Goal: Task Accomplishment & Management: Manage account settings

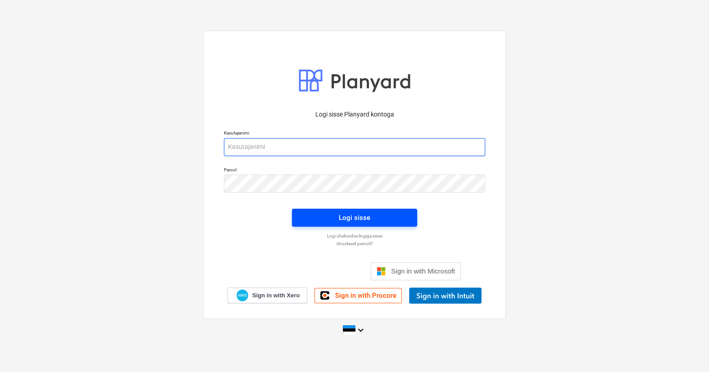
type input "[EMAIL_ADDRESS][DOMAIN_NAME]"
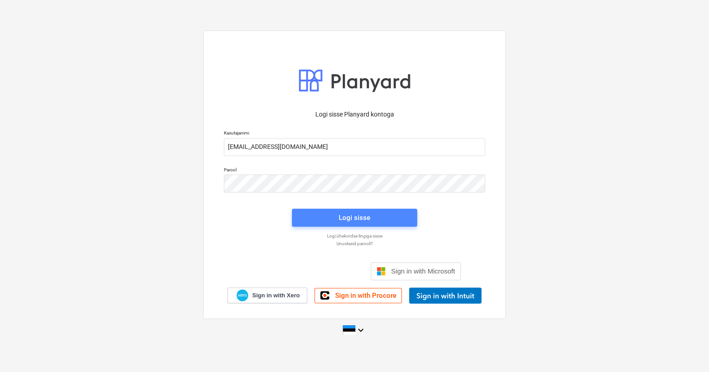
click at [318, 219] on span "Logi sisse" at bounding box center [354, 218] width 104 height 12
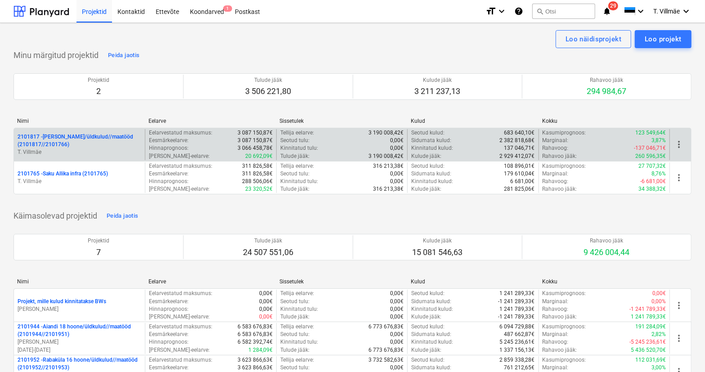
click at [65, 147] on p "2101817 - [PERSON_NAME]/üldkulud//maatööd (2101817//2101766)" at bounding box center [80, 140] width 124 height 15
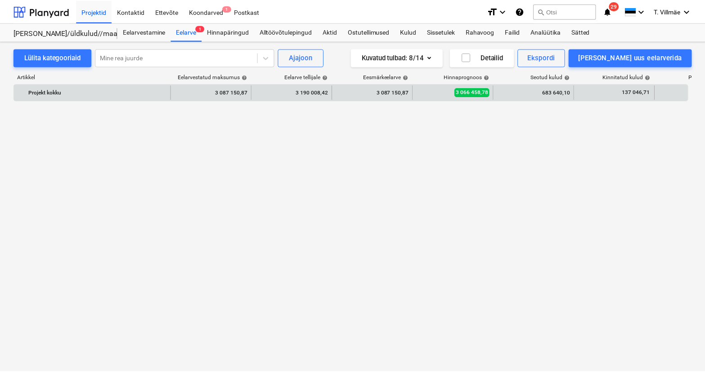
scroll to position [3245, 0]
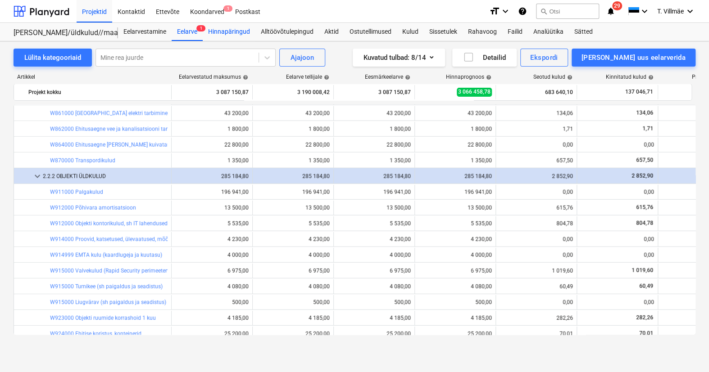
click at [230, 31] on div "Hinnapäringud" at bounding box center [229, 32] width 53 height 18
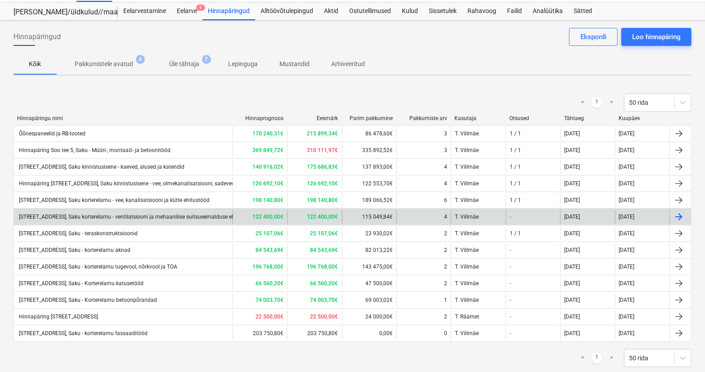
scroll to position [40, 0]
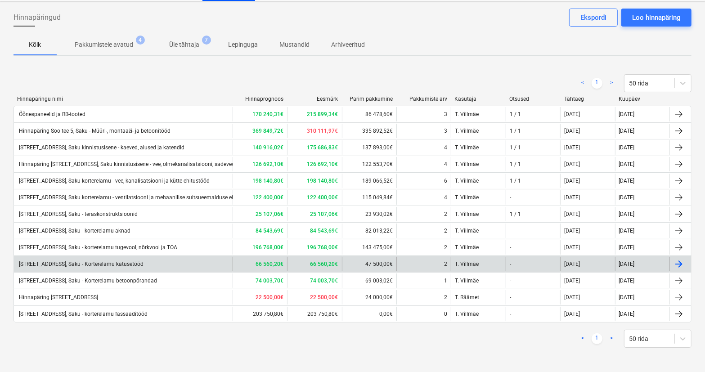
click at [128, 265] on div "[STREET_ADDRESS], Saku - Korterelamu katusetööd" at bounding box center [81, 264] width 126 height 6
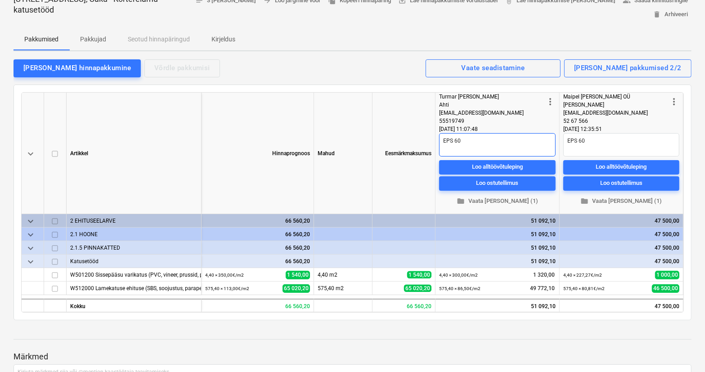
scroll to position [41, 0]
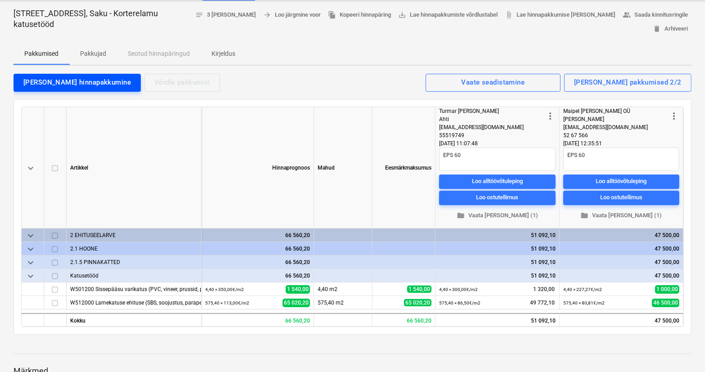
click at [74, 85] on div "[PERSON_NAME] hinnapakkumine" at bounding box center [77, 83] width 108 height 12
type textarea "x"
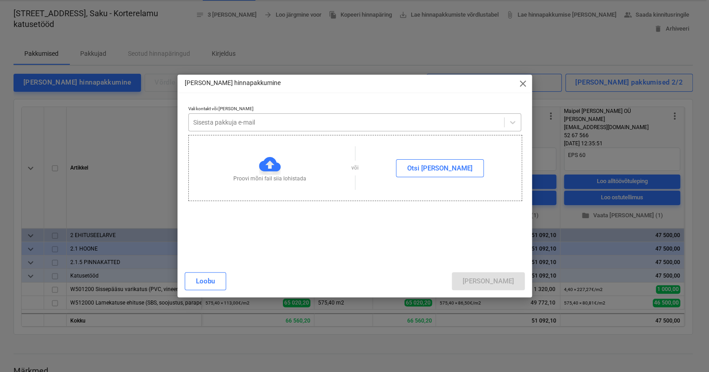
click at [204, 120] on div at bounding box center [346, 122] width 306 height 9
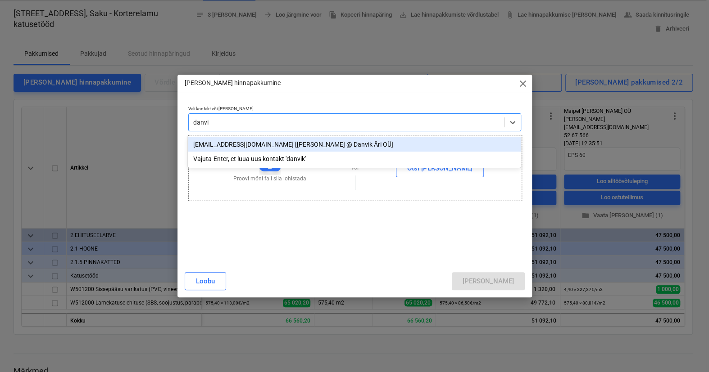
type input "danvik"
click at [221, 145] on div "[EMAIL_ADDRESS][DOMAIN_NAME] [[PERSON_NAME] @ Danvik Äri OÜ]" at bounding box center [354, 144] width 333 height 14
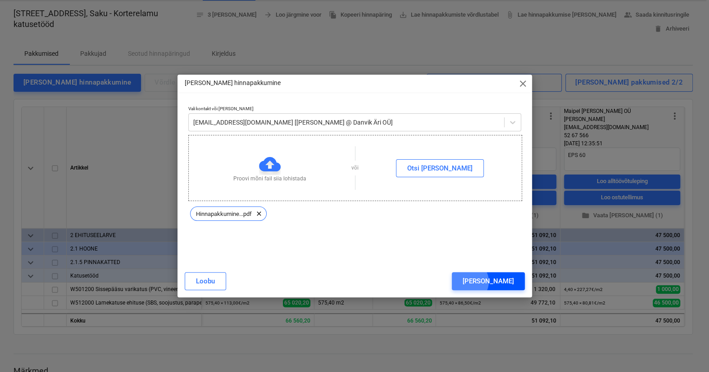
click at [505, 282] on div "[PERSON_NAME]" at bounding box center [487, 281] width 51 height 12
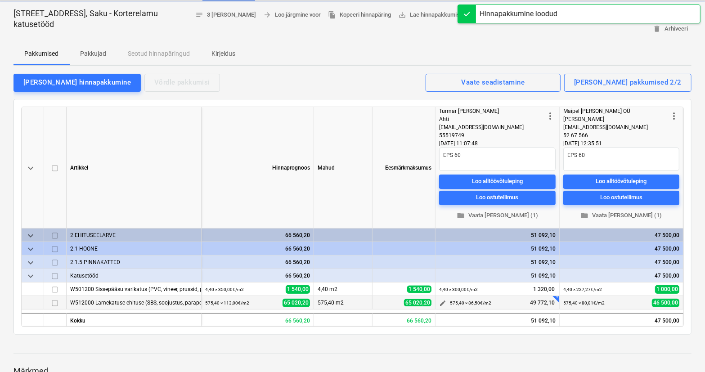
type textarea "x"
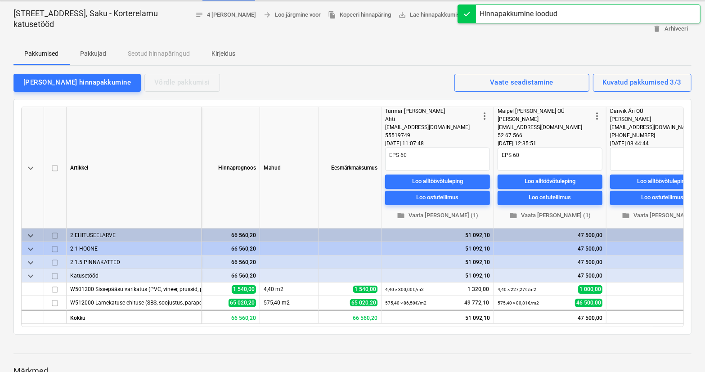
scroll to position [0, 89]
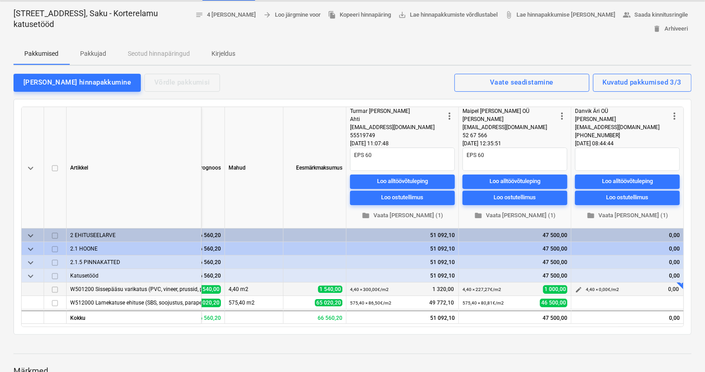
click at [579, 289] on span "edit" at bounding box center [578, 289] width 7 height 7
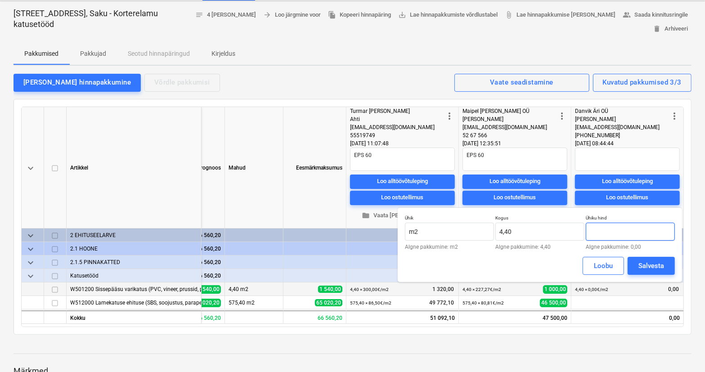
click at [621, 233] on input "text" at bounding box center [630, 232] width 89 height 18
type input "393,18"
click at [654, 263] on div "Salvesta" at bounding box center [652, 266] width 26 height 12
type textarea "x"
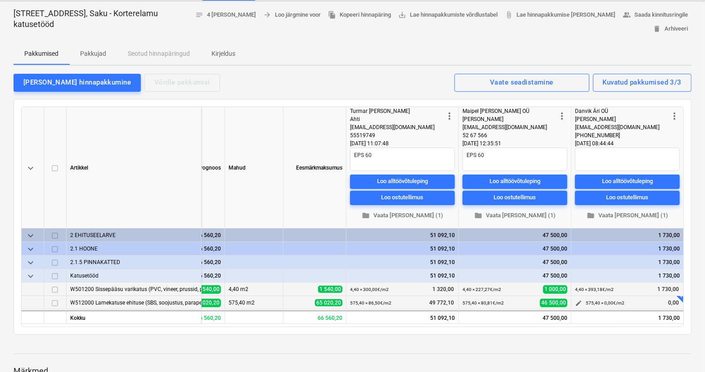
click at [581, 302] on span "edit" at bounding box center [578, 303] width 7 height 7
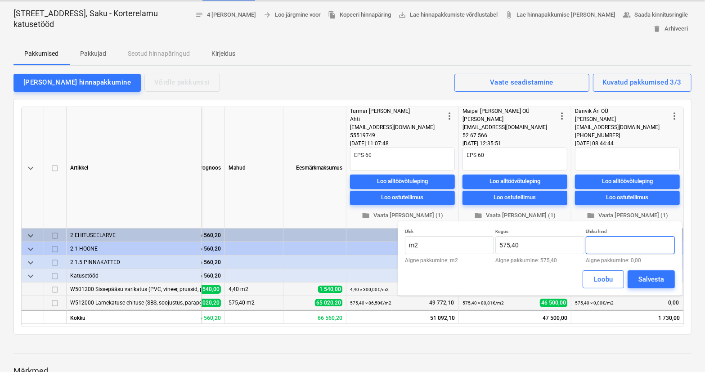
click at [620, 246] on input "text" at bounding box center [630, 245] width 89 height 18
type input "115,24"
click at [645, 282] on div "Salvesta" at bounding box center [652, 280] width 26 height 12
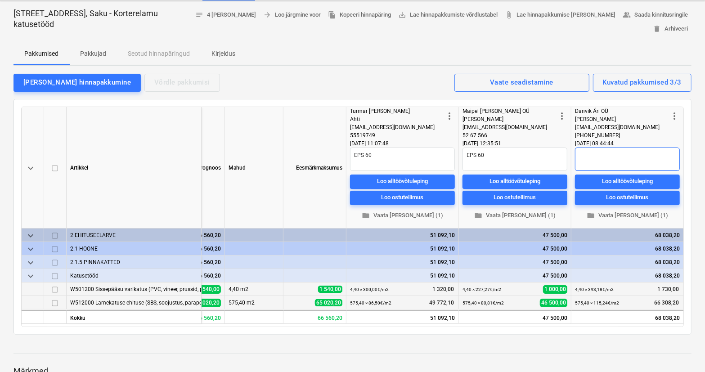
click at [593, 156] on textarea at bounding box center [627, 159] width 105 height 23
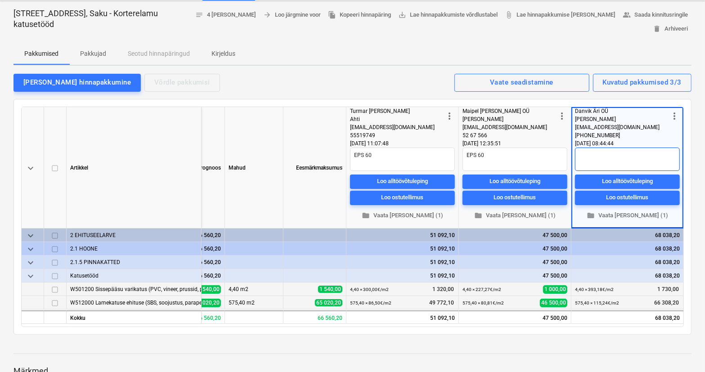
type textarea "x"
type textarea "E"
type textarea "x"
type textarea "EP"
type textarea "x"
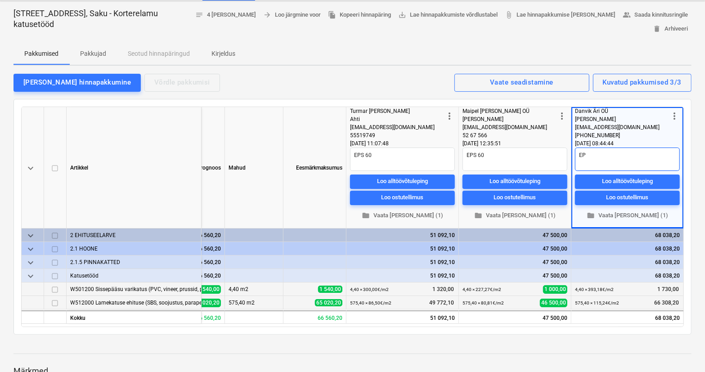
type textarea "EPS"
type textarea "x"
type textarea "EPS"
type textarea "x"
type textarea "EPS 8"
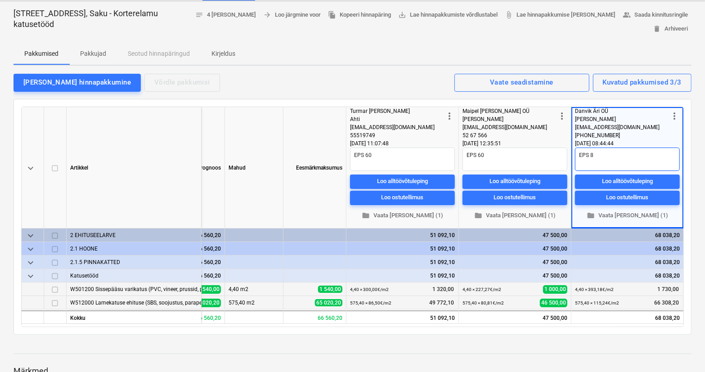
type textarea "x"
type textarea "EPS 80"
click at [405, 103] on div "keyboard_arrow_down [PERSON_NAME] Mahud Eesmärkmaksumus more_vert Turmar [PERSO…" at bounding box center [353, 217] width 678 height 236
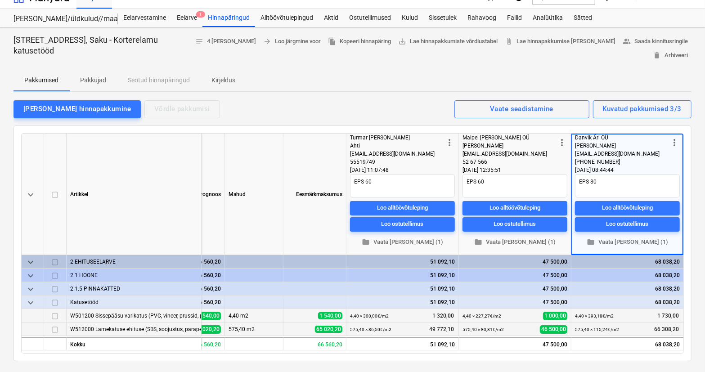
scroll to position [0, 0]
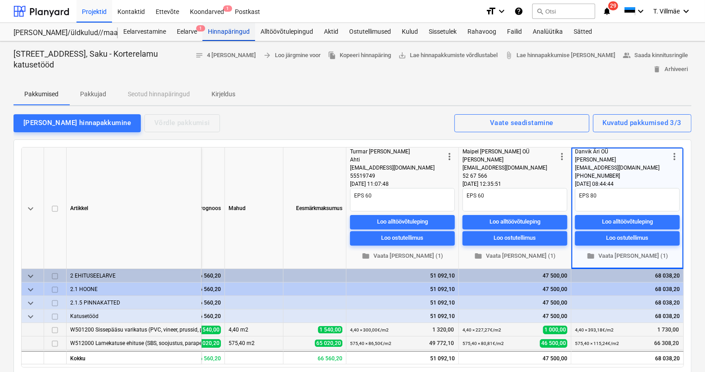
type textarea "x"
click at [226, 35] on div "Hinnapäringud" at bounding box center [229, 32] width 53 height 18
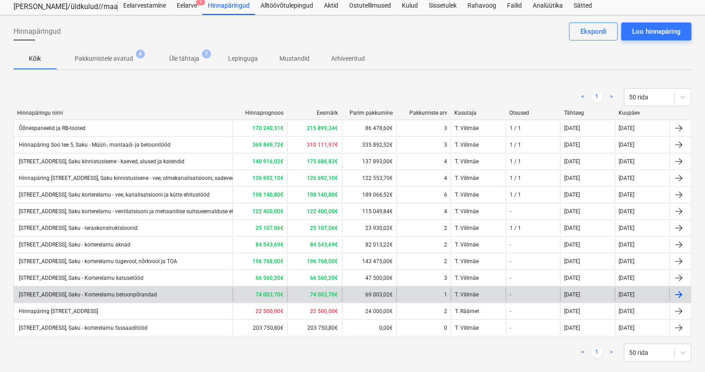
scroll to position [40, 0]
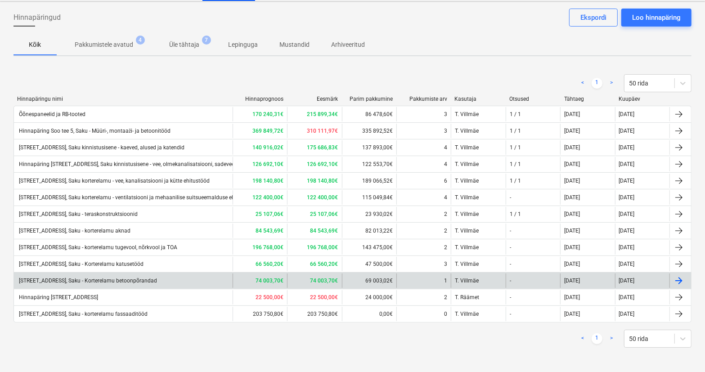
click at [153, 283] on div "[STREET_ADDRESS], Saku - Korterelamu betoonpõrandad" at bounding box center [88, 281] width 140 height 6
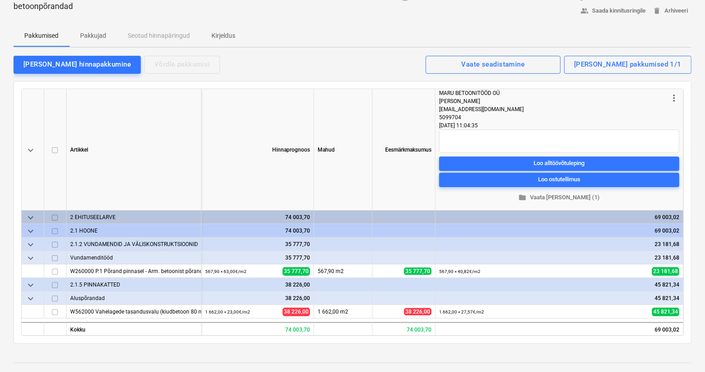
scroll to position [41, 0]
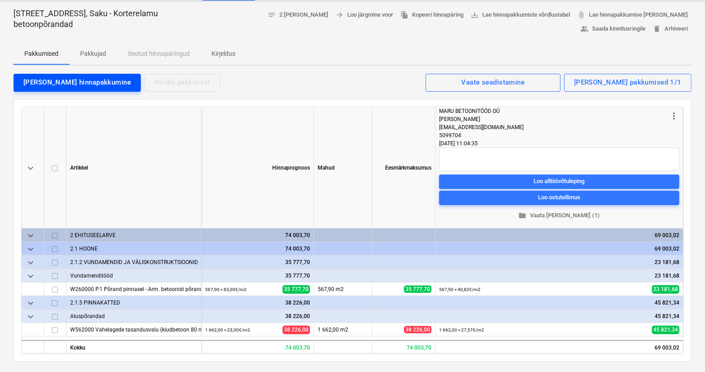
click at [52, 81] on div "[PERSON_NAME] hinnapakkumine" at bounding box center [77, 83] width 108 height 12
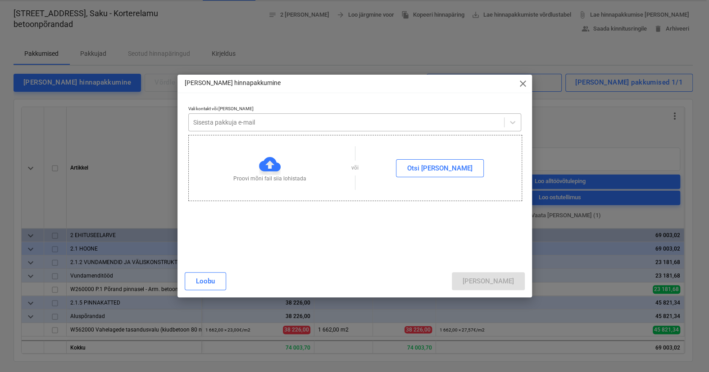
click at [236, 126] on div at bounding box center [346, 122] width 306 height 9
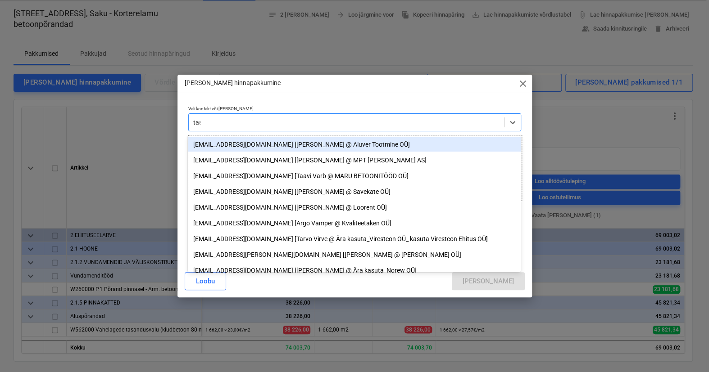
type input "tasa"
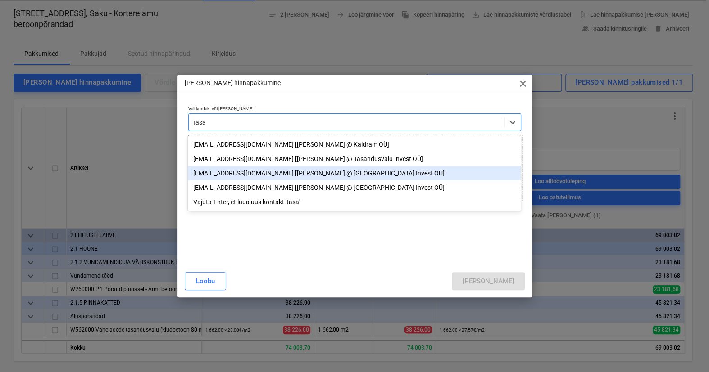
click at [248, 176] on div "[EMAIL_ADDRESS][DOMAIN_NAME] [[PERSON_NAME] @ [GEOGRAPHIC_DATA] Invest OÜ]" at bounding box center [354, 173] width 333 height 14
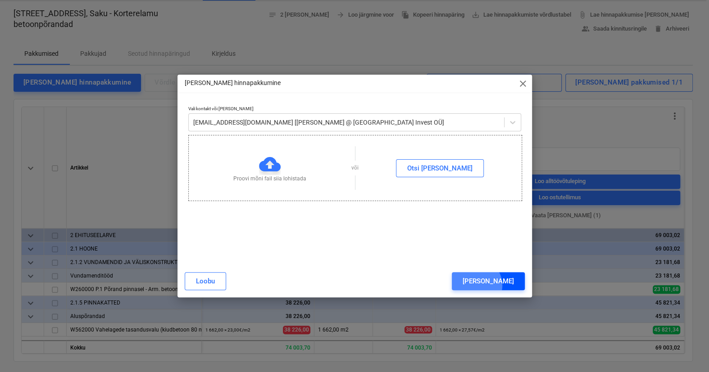
click at [514, 285] on button "[PERSON_NAME]" at bounding box center [487, 281] width 73 height 18
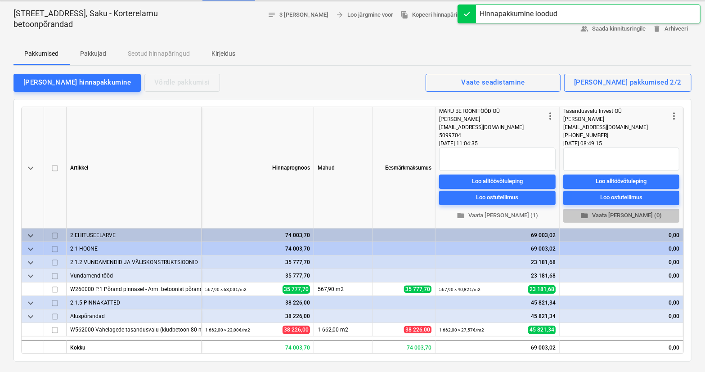
click at [614, 214] on span "folder Vaata [PERSON_NAME] (0)" at bounding box center [621, 215] width 109 height 10
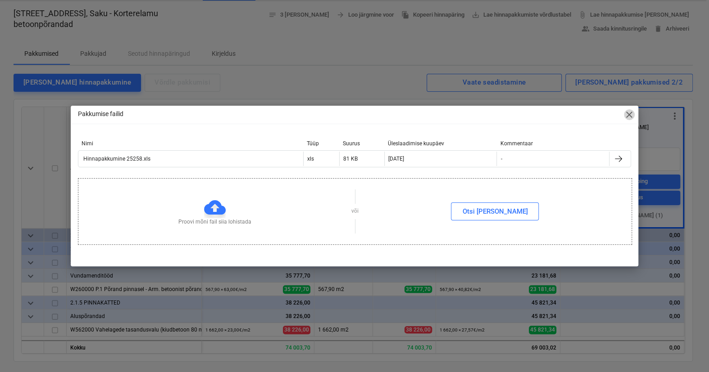
click at [629, 116] on span "close" at bounding box center [628, 114] width 11 height 11
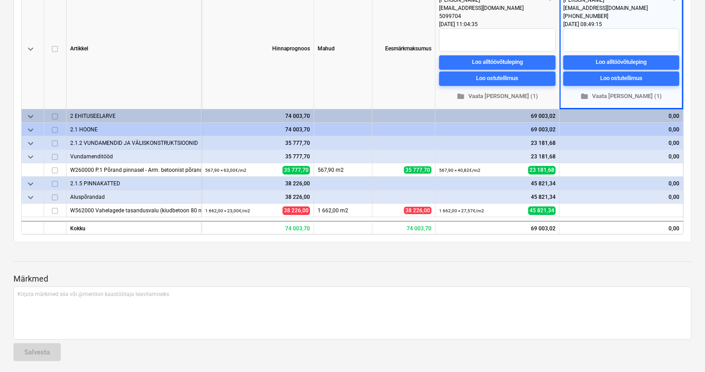
scroll to position [163, 0]
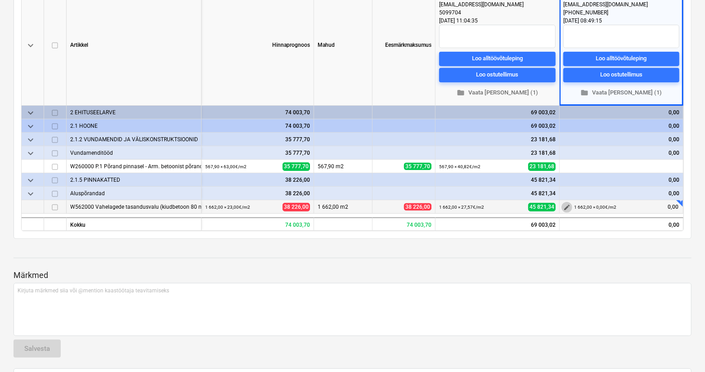
click at [568, 208] on span "edit" at bounding box center [567, 207] width 7 height 7
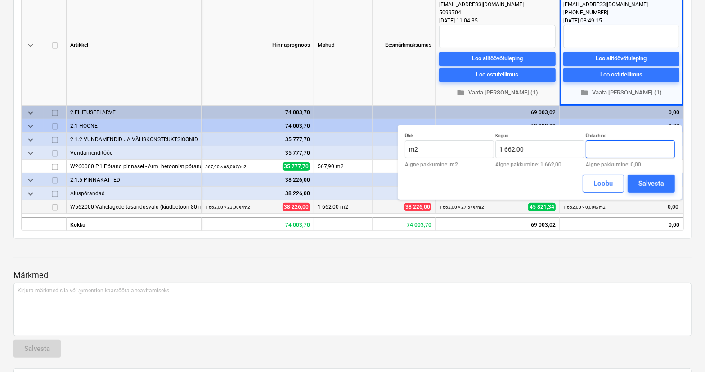
click at [610, 148] on input "text" at bounding box center [630, 149] width 89 height 18
type input "23,80"
click at [646, 183] on div "Salvesta" at bounding box center [652, 184] width 26 height 12
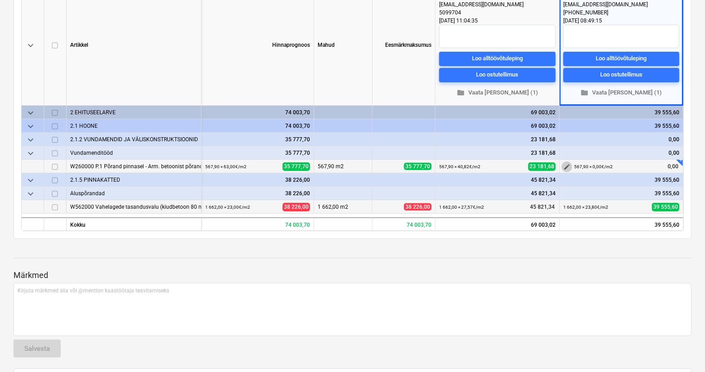
click at [569, 167] on span "edit" at bounding box center [567, 166] width 7 height 7
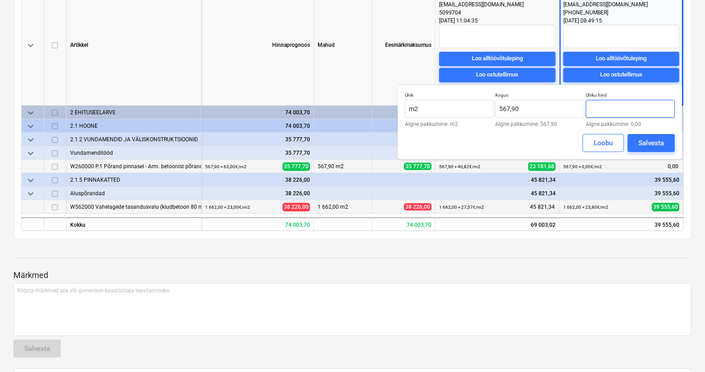
click at [615, 114] on input "text" at bounding box center [630, 109] width 89 height 18
type input "36,81"
click at [645, 140] on div "Salvesta" at bounding box center [652, 143] width 26 height 12
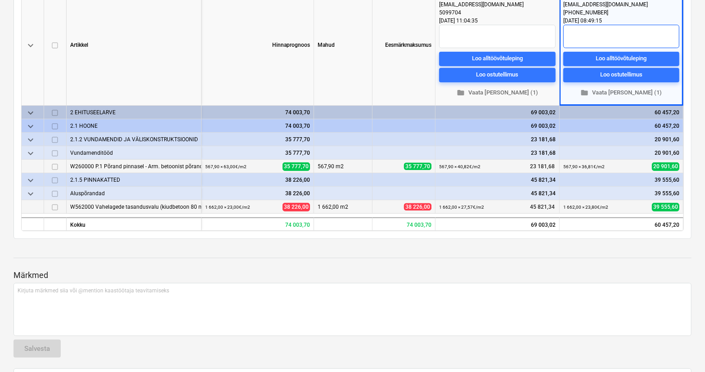
click at [598, 27] on textarea at bounding box center [622, 36] width 116 height 23
type textarea "x"
type textarea "1"
type textarea "x"
type textarea "1."
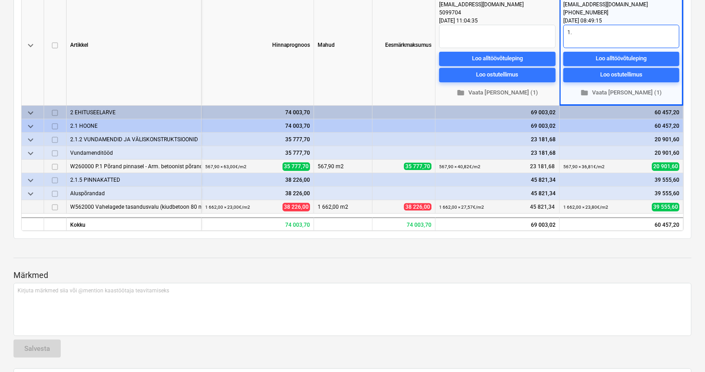
type textarea "x"
type textarea "1."
type textarea "x"
type textarea "1. k"
type textarea "x"
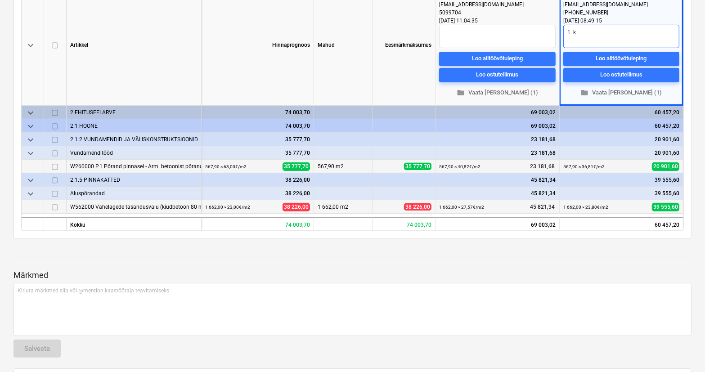
type textarea "1. ko"
type textarea "x"
type textarea "1. kor"
type textarea "x"
type textarea "1. korr"
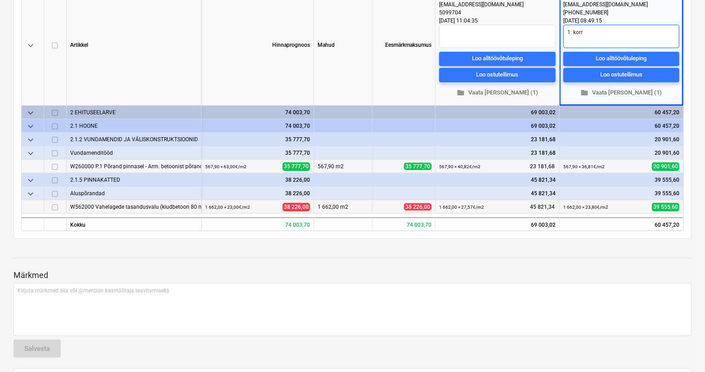
type textarea "x"
type textarea "1. [GEOGRAPHIC_DATA]"
type textarea "x"
type textarea "1. korrus"
type textarea "x"
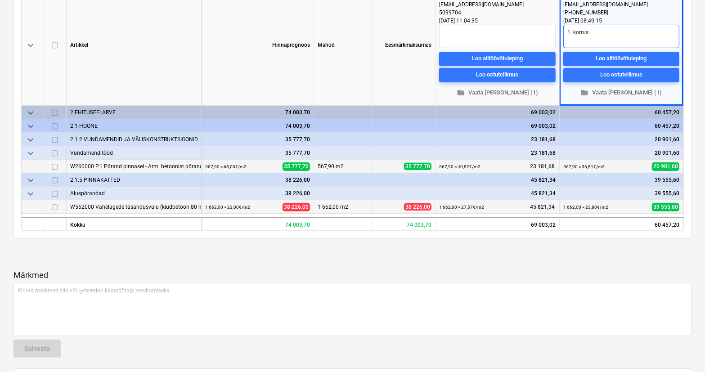
type textarea "1. korruse"
type textarea "x"
type textarea "1. korruse"
type textarea "x"
type textarea "1. korruse k"
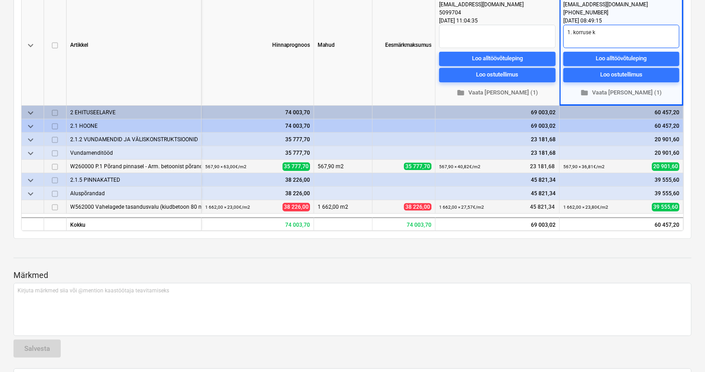
type textarea "x"
type textarea "1. korruse ka"
type textarea "x"
type textarea "1. korruse kae"
type textarea "x"
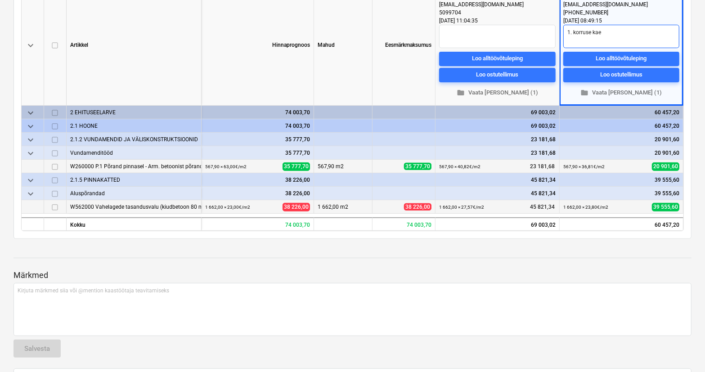
type textarea "1. korruse kaet"
type textarea "x"
type textarea "1. korruse kaeta"
type textarea "x"
type textarea "1. korruse kaetav"
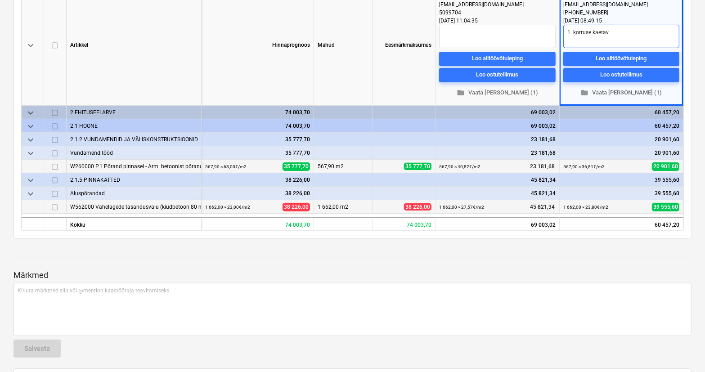
type textarea "x"
type textarea "1. korruse kaetava"
type textarea "x"
type textarea "1. korruse kaetavad"
type textarea "x"
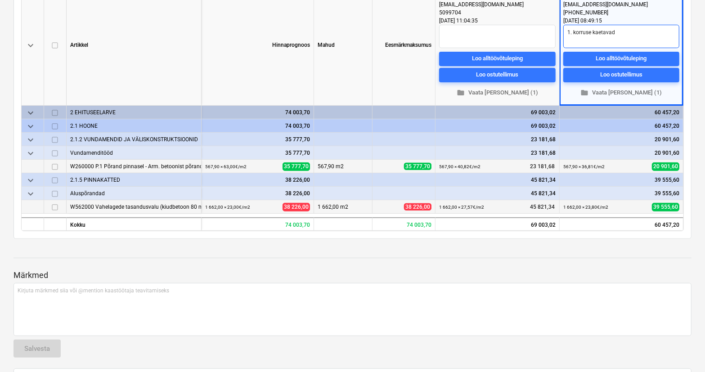
type textarea "1. korruse kaetavad"
type textarea "x"
type textarea "1. korruse kaetavad p"
type textarea "x"
type textarea "1. korruse kaetavad põ"
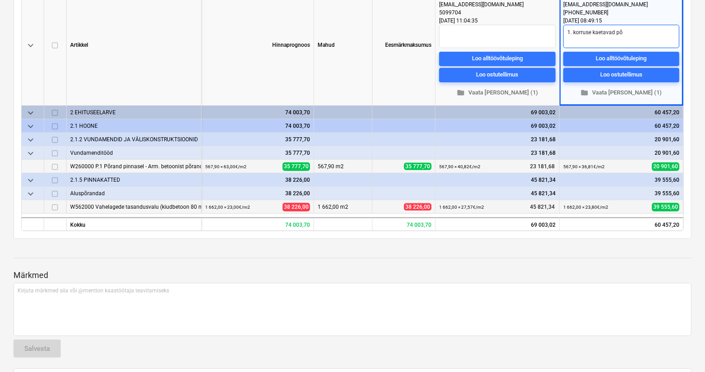
type textarea "x"
type textarea "1. korruse kaetavad põr"
type textarea "x"
type textarea "1. korruse kaetavad põra"
type textarea "x"
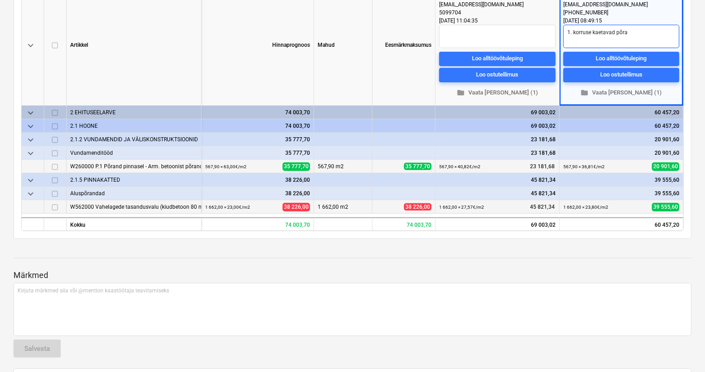
type textarea "1. korruse kaetavad põran"
type textarea "x"
type textarea "1. korruse kaetavad põrand"
type textarea "x"
type textarea "1. korruse kaetavad põranda"
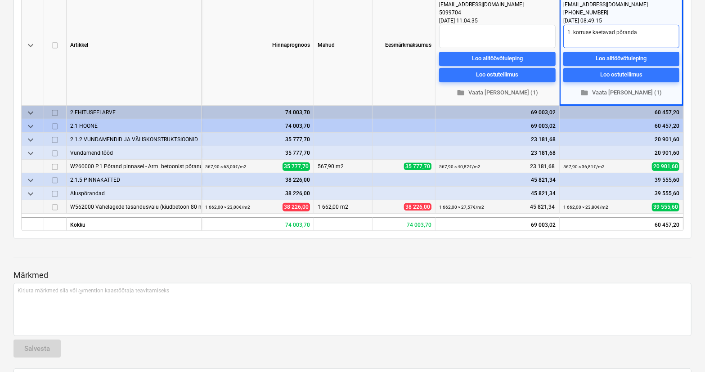
type textarea "x"
type textarea "1. korruse kaetavad põrandad"
type textarea "x"
type textarea "1. korruse kaetavad põrandad"
type textarea "x"
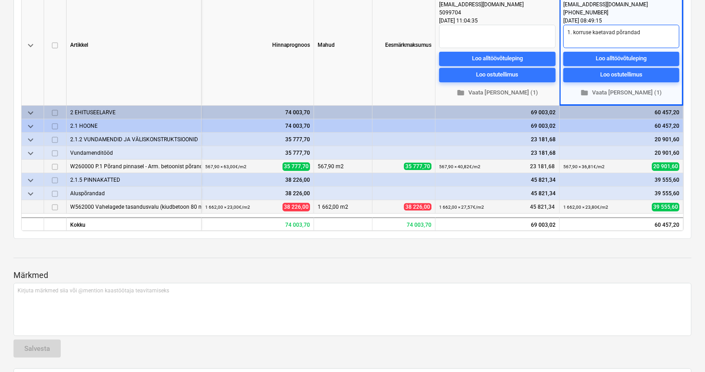
type textarea "1. korruse kaetavad põrandad a"
type textarea "x"
type textarea "1. korruse kaetavad põrandad ar"
type textarea "x"
type textarea "1. korruse kaetavad põrandad arv"
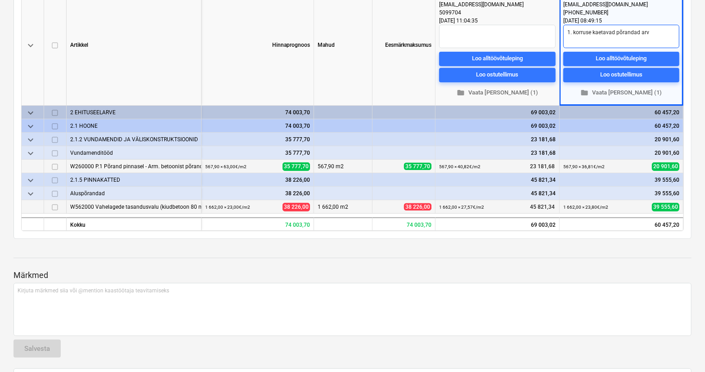
type textarea "x"
type textarea "1. korruse kaetavad põrandad arve"
type textarea "x"
type textarea "1. korruse kaetavad põrandad arves"
type textarea "x"
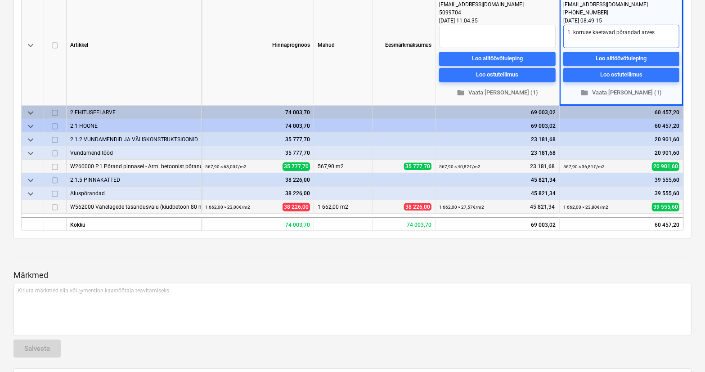
type textarea "1. korruse kaetavad põrandad arvest"
type textarea "x"
type textarea "1. korruse kaetavad põrandad arvesta"
type textarea "x"
type textarea "1. korruse kaetavad põrandad arvestan"
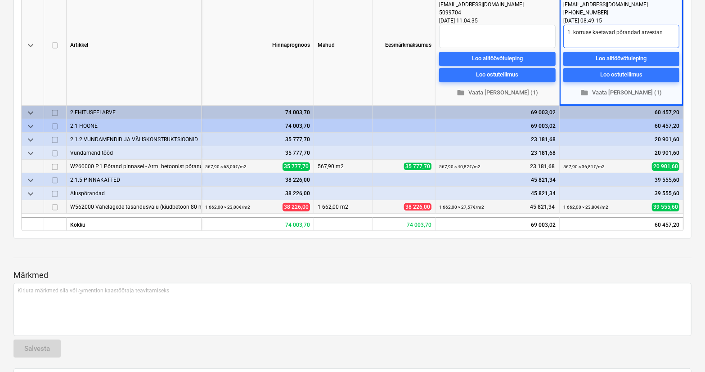
type textarea "x"
type textarea "1. korruse kaetavad põrandad arvestanu"
type textarea "x"
type textarea "1. korruse kaetavad põrandad arvestanud"
type textarea "x"
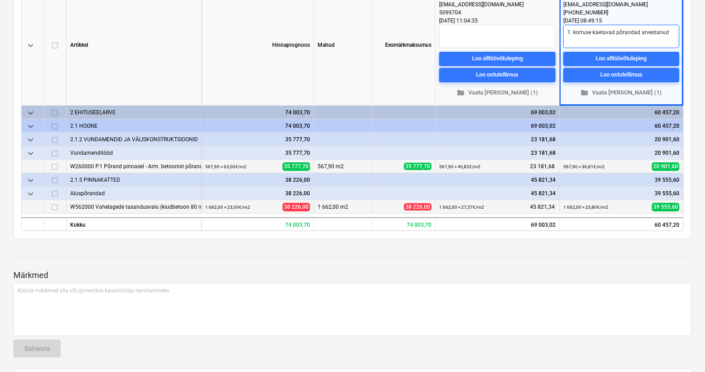
type textarea "1. korruse kaetavad põrandad arvestanud"
type textarea "x"
type textarea "1. korruse kaetavad põrandad arvestanud l"
type textarea "x"
type textarea "1. korruse kaetavad põrandad arvestanud li"
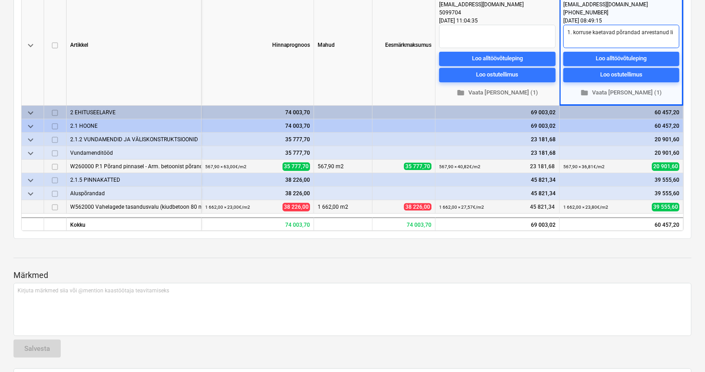
type textarea "x"
type textarea "1. korruse kaetavad põrandad arvestanud lii"
type textarea "x"
type textarea "1. korruse kaetavad põrandad arvestanud liiv"
type textarea "x"
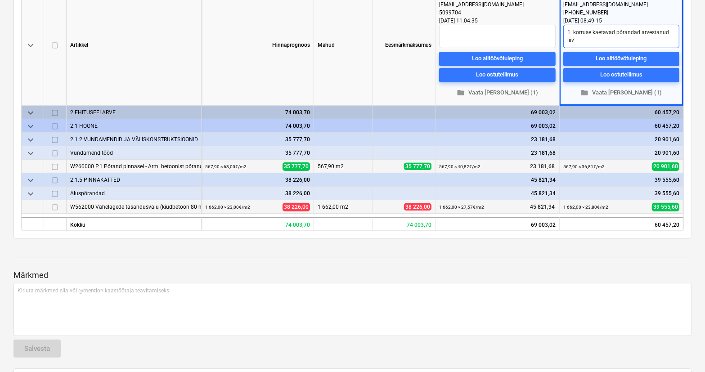
type textarea "1. korruse kaetavad põrandad arvestanud liivb"
type textarea "x"
type textarea "1. korruse kaetavad põrandad arvestanud liivbe"
type textarea "x"
type textarea "1. korruse kaetavad põrandad arvestanud liivbet"
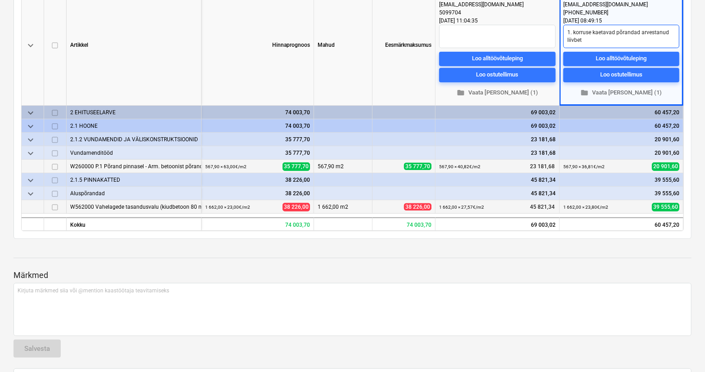
type textarea "x"
type textarea "1. korruse kaetavad põrandad arvestanud liivbeto"
type textarea "x"
type textarea "1. korruse kaetavad põrandad arvestanud liivbetoo"
type textarea "x"
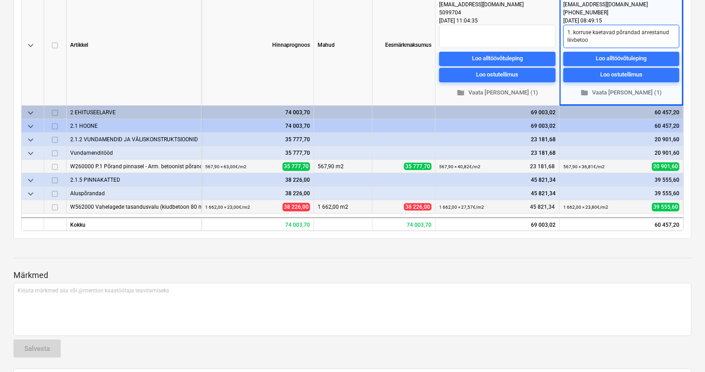
type textarea "1. korruse kaetavad põrandad arvestanud liivbetoon"
type textarea "x"
type textarea "1. korruse kaetavad põrandad arvestanud liivbetooni"
type textarea "x"
type textarea "1. korruse kaetavad põrandad arvestanud liivbetoonig"
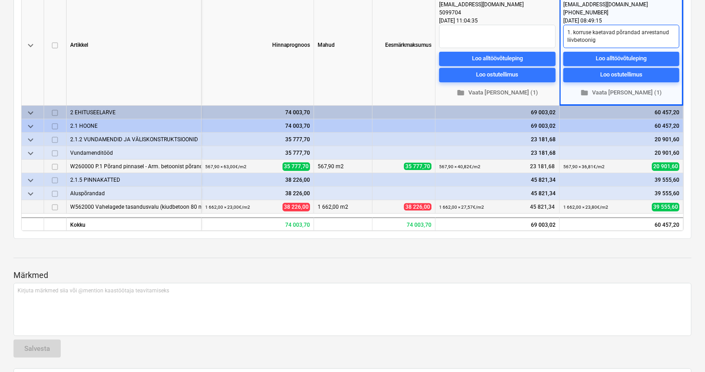
type textarea "x"
type textarea "1. korruse kaetavad põrandad arvestanud liivbetooniga"
type textarea "x"
type textarea "1. korruse kaetavad põrandad arvestanud liivbetooniga."
click at [544, 270] on p "Märkmed" at bounding box center [353, 275] width 678 height 11
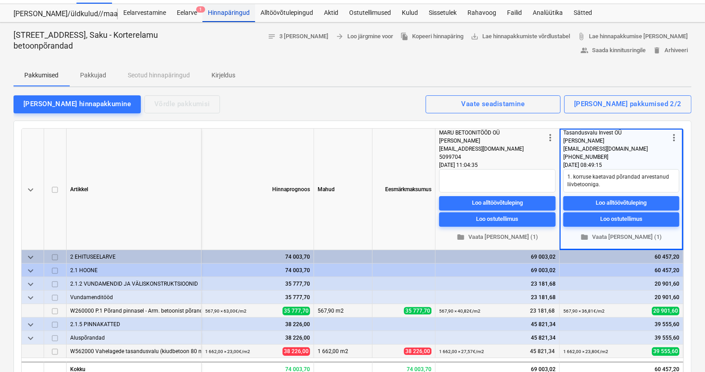
scroll to position [0, 0]
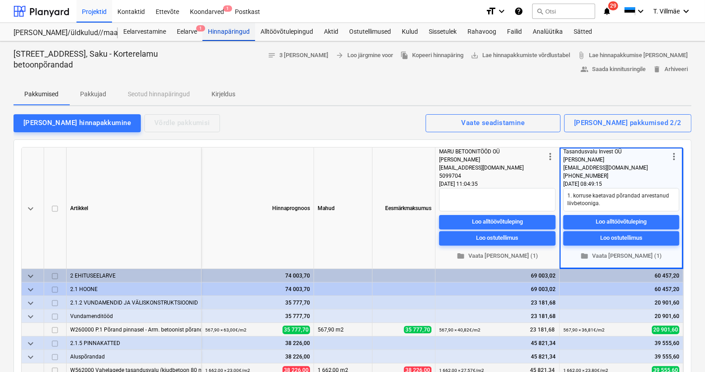
click at [238, 35] on div "Hinnapäringud" at bounding box center [229, 32] width 53 height 18
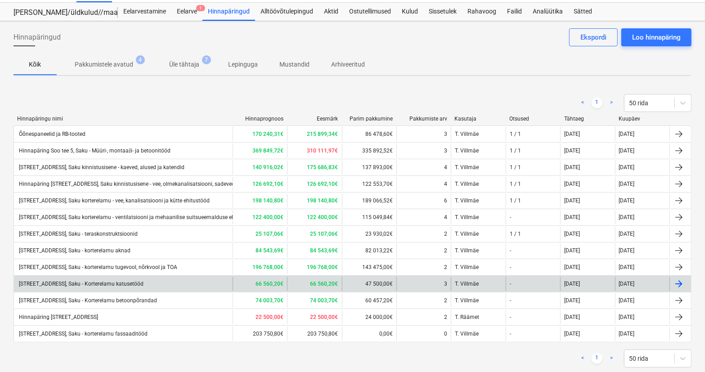
scroll to position [40, 0]
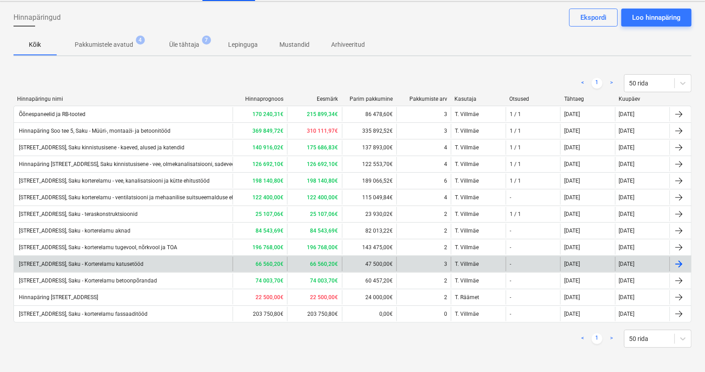
click at [130, 264] on div "[STREET_ADDRESS], Saku - Korterelamu katusetööd" at bounding box center [81, 264] width 126 height 6
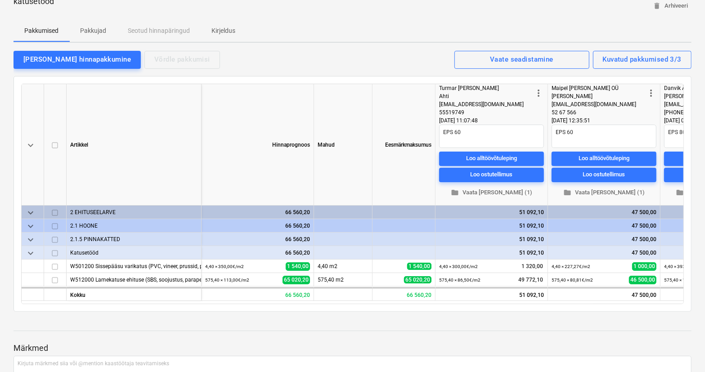
scroll to position [81, 0]
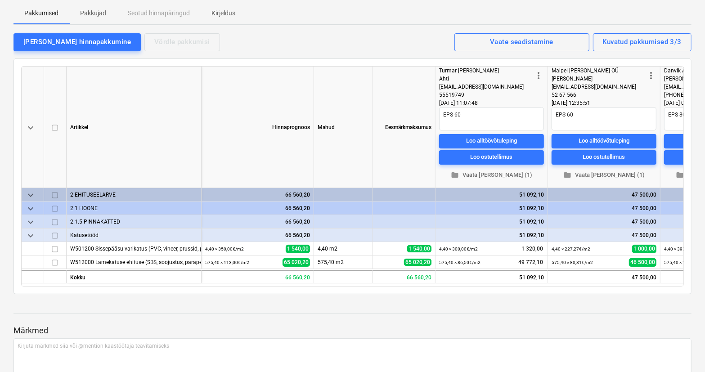
drag, startPoint x: 312, startPoint y: 286, endPoint x: 504, endPoint y: 284, distance: 191.8
click at [504, 284] on div "keyboard_arrow_down [PERSON_NAME] Mahud Eesmärkmaksumus more_vert Turmar [PERSO…" at bounding box center [352, 176] width 663 height 221
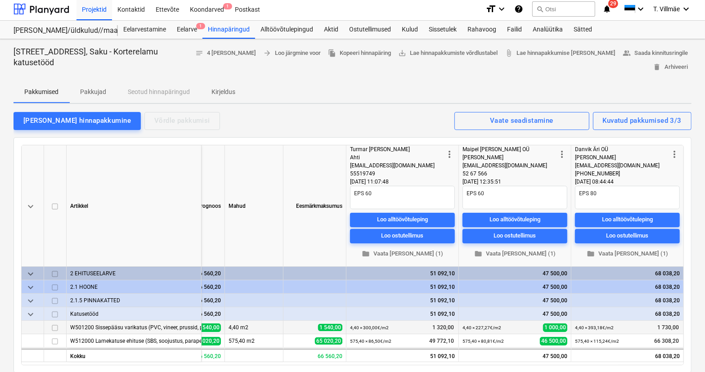
scroll to position [0, 0]
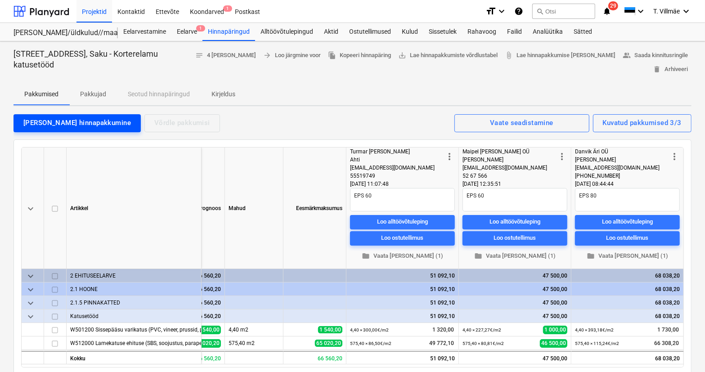
click at [49, 122] on div "[PERSON_NAME] hinnapakkumine" at bounding box center [77, 123] width 108 height 12
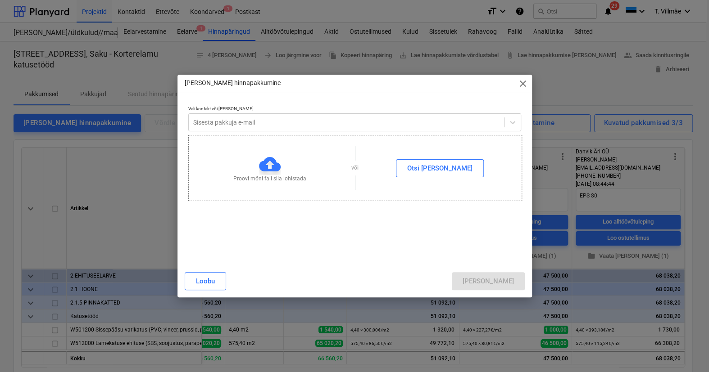
type textarea "x"
click at [242, 126] on div at bounding box center [346, 122] width 306 height 9
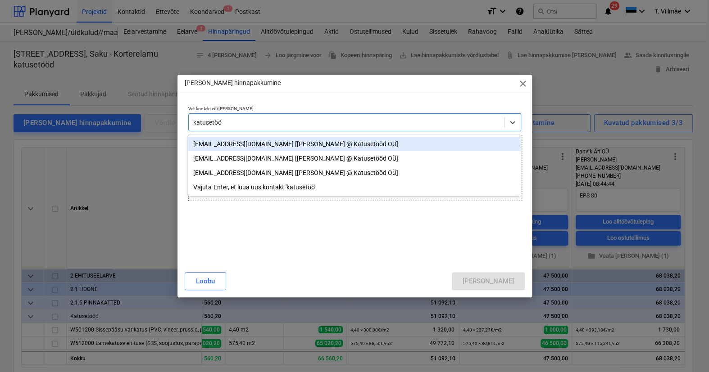
type input "katusetööd"
click at [232, 144] on div "[EMAIL_ADDRESS][DOMAIN_NAME] [[PERSON_NAME] @ Katusetööd OÜ]" at bounding box center [354, 144] width 333 height 14
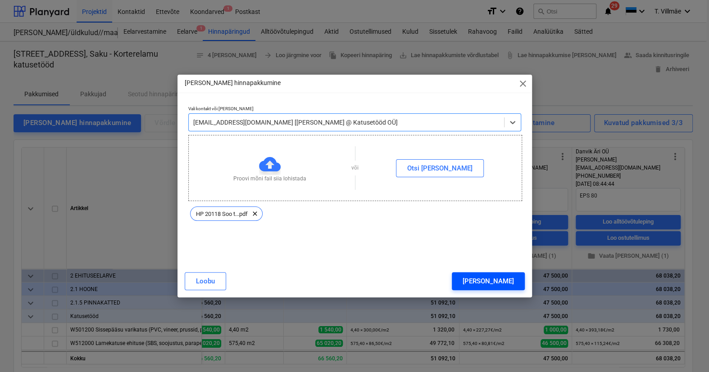
click at [501, 279] on div "[PERSON_NAME]" at bounding box center [487, 281] width 51 height 12
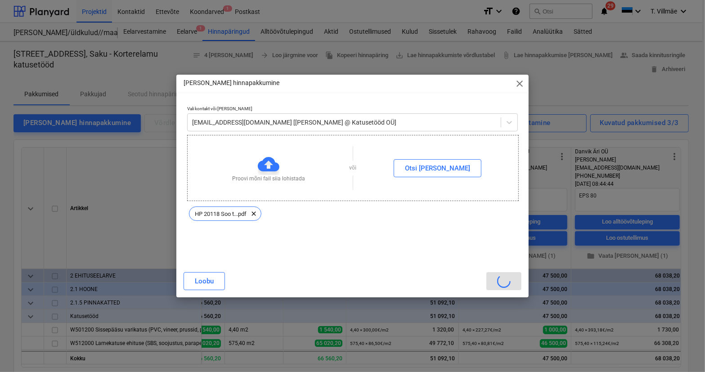
scroll to position [0, 86]
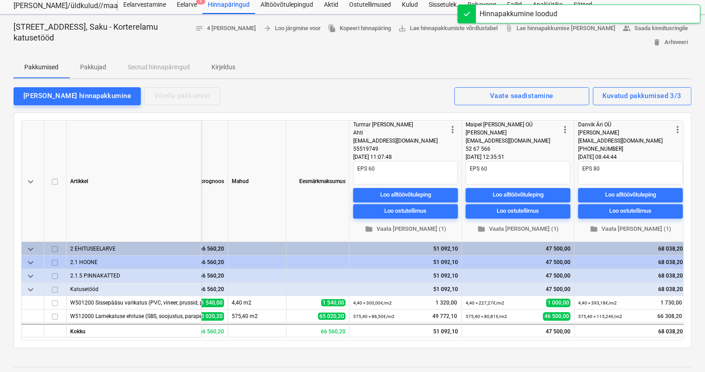
type textarea "x"
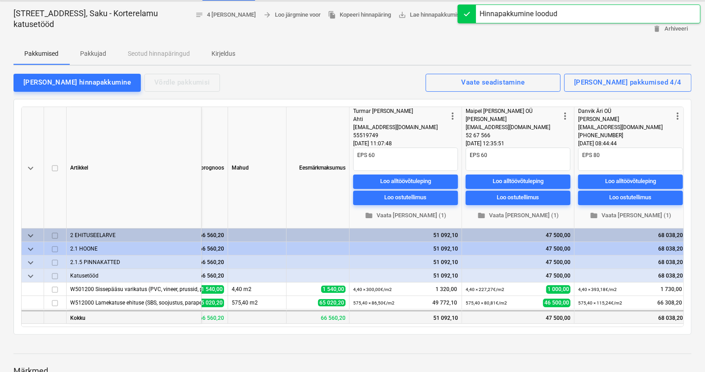
scroll to position [41, 0]
drag, startPoint x: 470, startPoint y: 327, endPoint x: 490, endPoint y: 326, distance: 19.8
click at [490, 326] on div "keyboard_arrow_down [PERSON_NAME] Mahud Eesmärkmaksumus more_vert Turmar [PERSO…" at bounding box center [353, 217] width 678 height 236
drag, startPoint x: 486, startPoint y: 326, endPoint x: 521, endPoint y: 325, distance: 34.7
click at [521, 325] on div "keyboard_arrow_down [PERSON_NAME] Mahud Eesmärkmaksumus more_vert Turmar [PERSO…" at bounding box center [352, 217] width 663 height 221
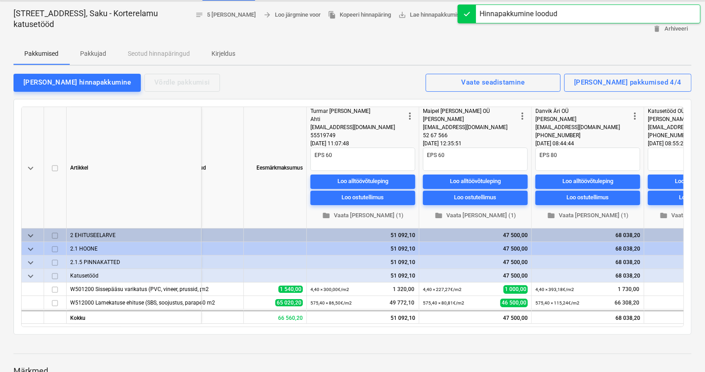
scroll to position [0, 202]
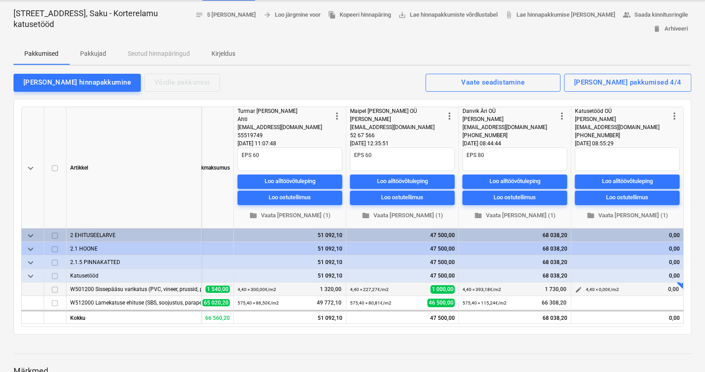
click at [578, 292] on span "edit" at bounding box center [578, 289] width 7 height 7
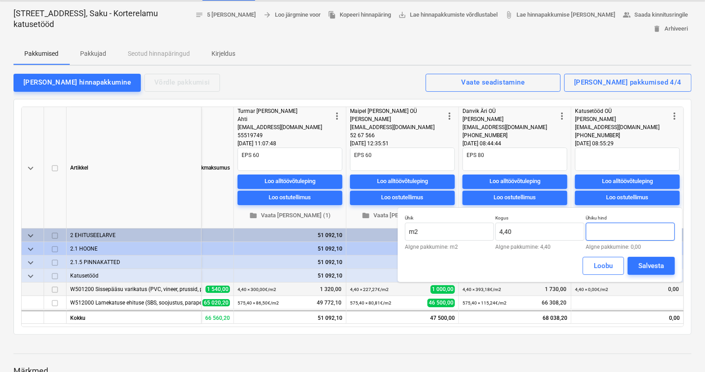
click at [609, 226] on input "text" at bounding box center [630, 232] width 89 height 18
type input "148,23"
click at [660, 269] on div "Salvesta" at bounding box center [652, 266] width 26 height 12
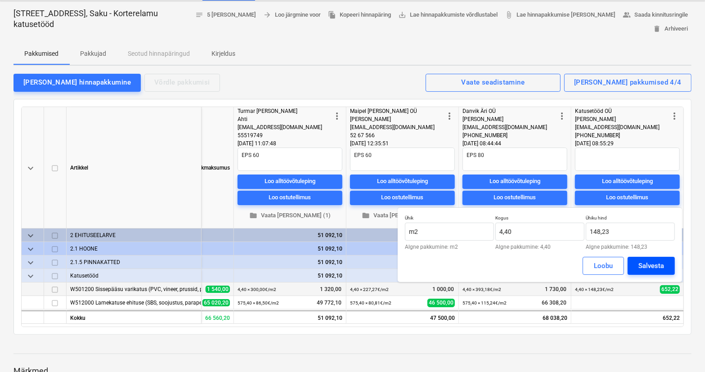
type textarea "x"
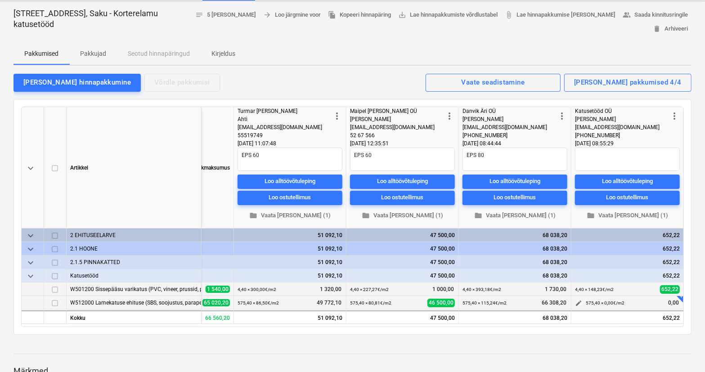
click at [578, 302] on span "edit" at bounding box center [578, 303] width 7 height 7
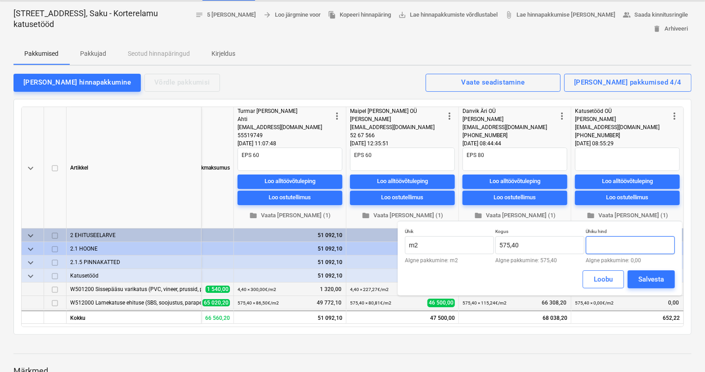
click at [635, 252] on input "text" at bounding box center [630, 245] width 89 height 18
type input "93,55"
click at [644, 280] on div "Salvesta" at bounding box center [652, 280] width 26 height 12
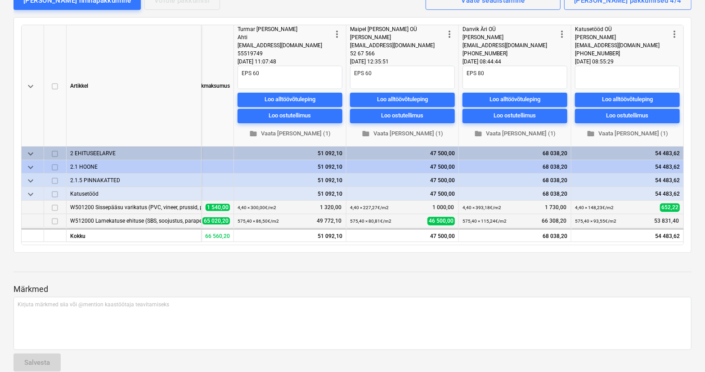
scroll to position [0, 0]
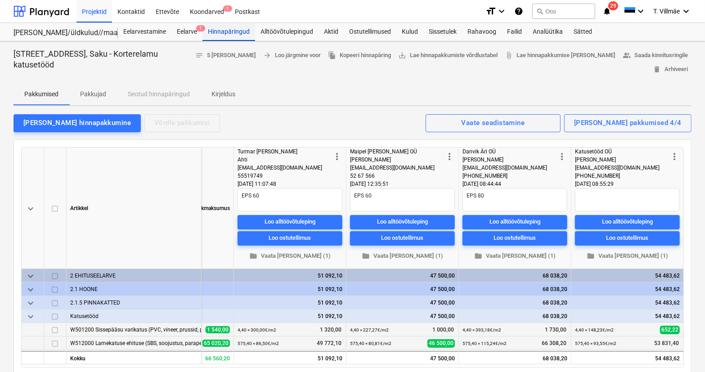
click at [228, 32] on div "Hinnapäringud" at bounding box center [229, 32] width 53 height 18
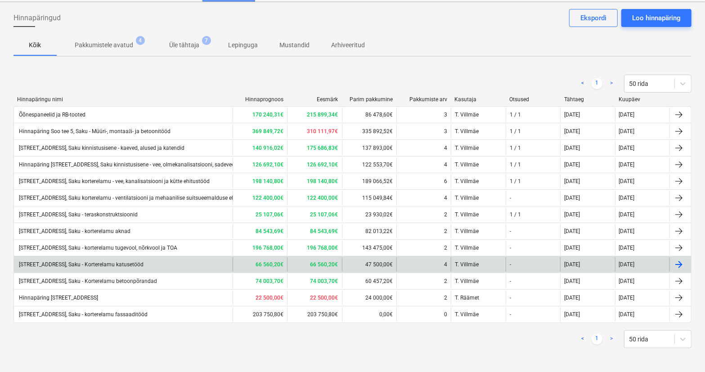
scroll to position [40, 0]
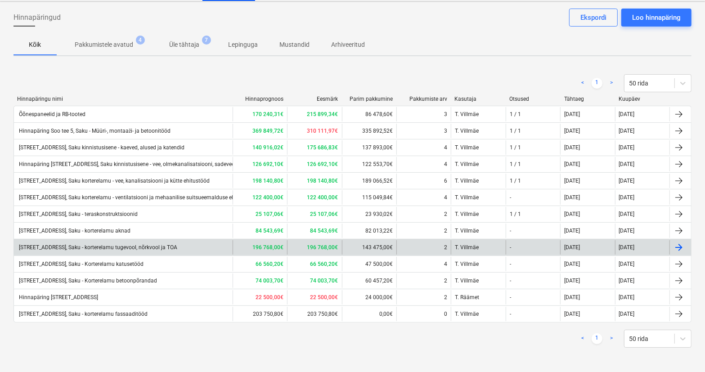
click at [154, 243] on div "[STREET_ADDRESS], Saku - korterelamu tugevool, nõrkvool ja TOA" at bounding box center [123, 247] width 219 height 14
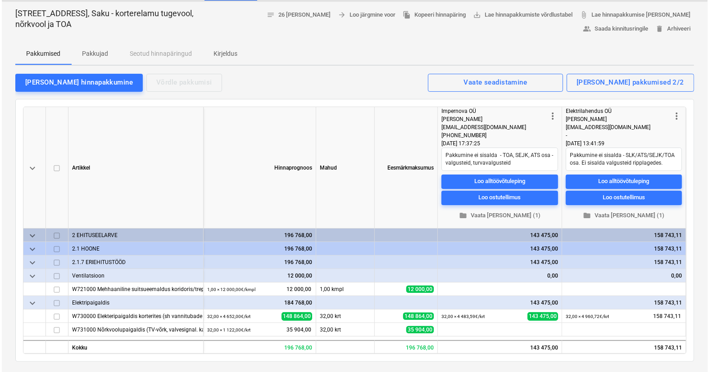
scroll to position [41, 0]
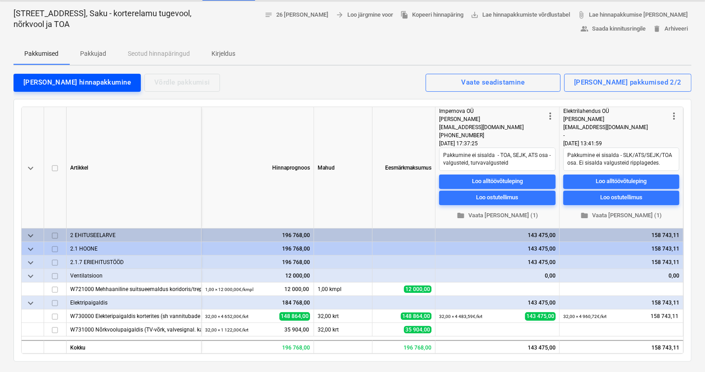
click at [61, 83] on div "[PERSON_NAME] hinnapakkumine" at bounding box center [77, 83] width 108 height 12
type textarea "x"
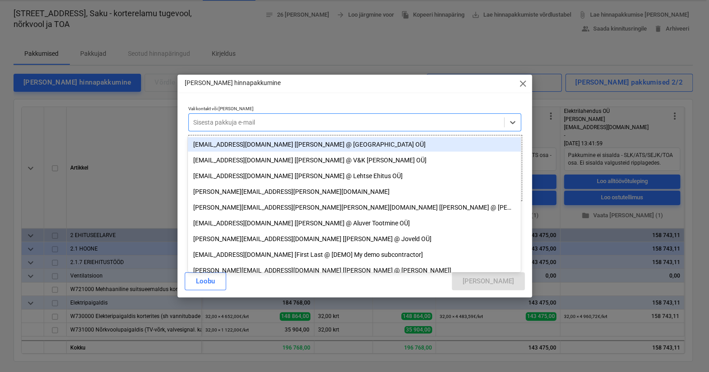
click at [268, 126] on div at bounding box center [346, 122] width 306 height 9
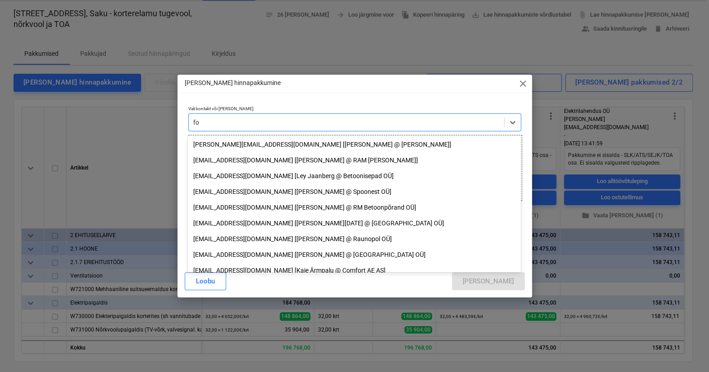
type input "f"
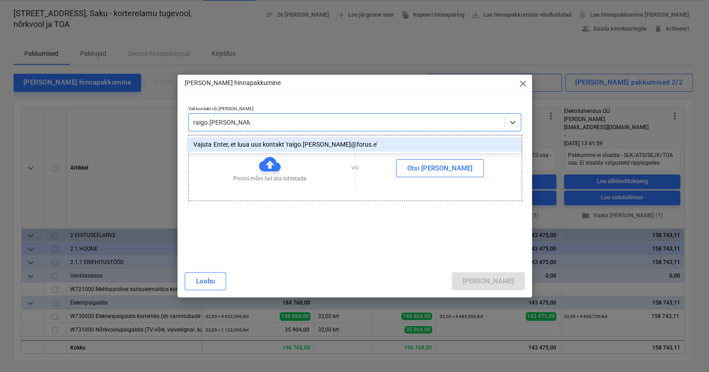
type input "[EMAIL_ADDRESS][PERSON_NAME][DOMAIN_NAME]"
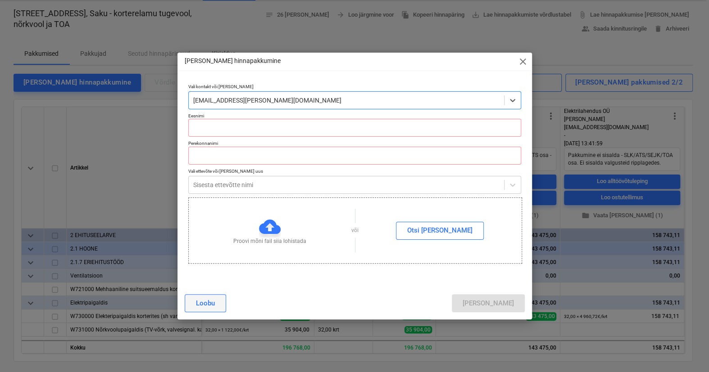
click at [217, 300] on button "Loobu" at bounding box center [205, 303] width 41 height 18
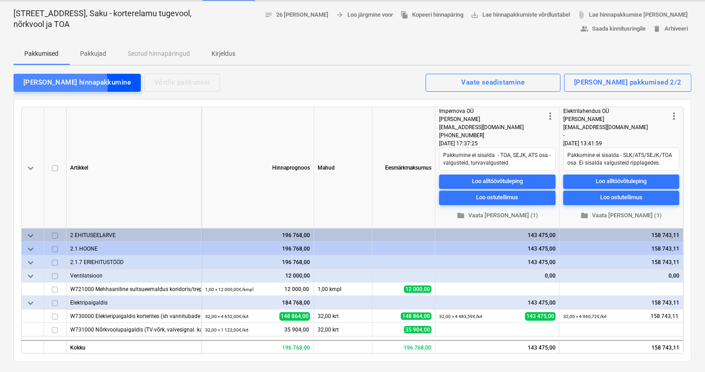
click at [60, 84] on div "[PERSON_NAME] hinnapakkumine" at bounding box center [77, 83] width 108 height 12
type textarea "x"
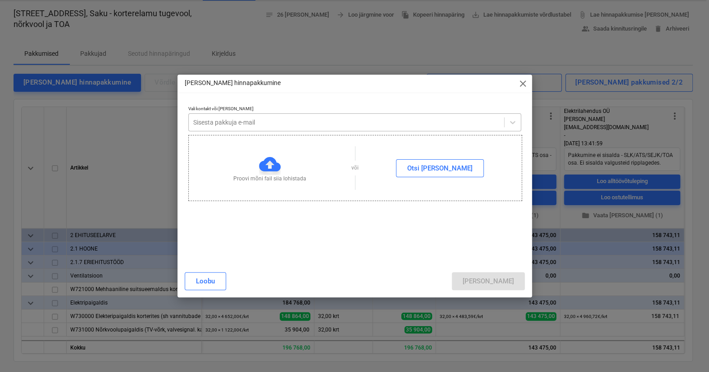
click at [246, 121] on div at bounding box center [346, 122] width 306 height 9
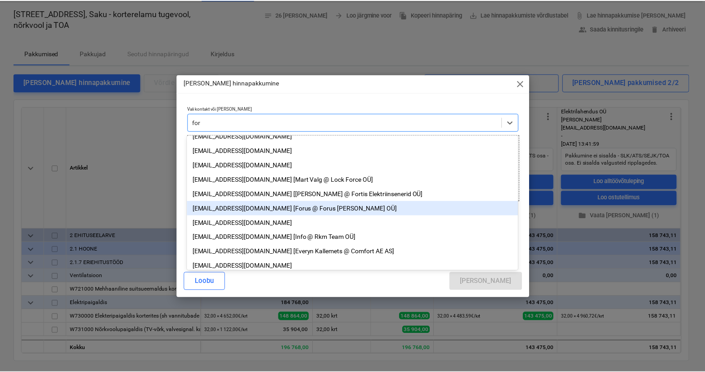
scroll to position [0, 0]
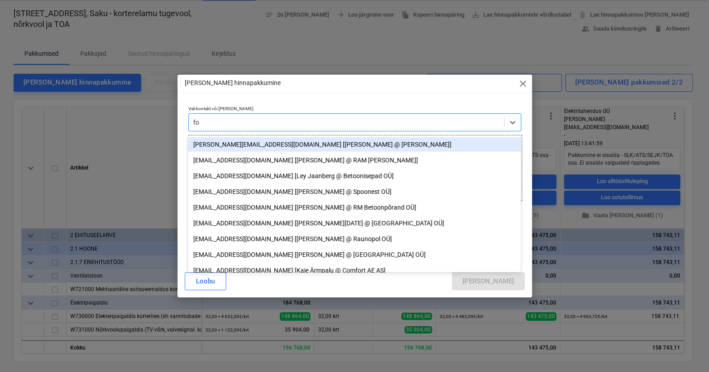
type input "f"
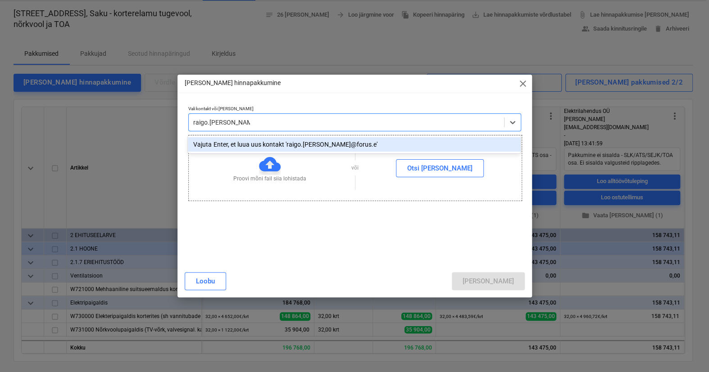
type input "[EMAIL_ADDRESS][PERSON_NAME][DOMAIN_NAME]"
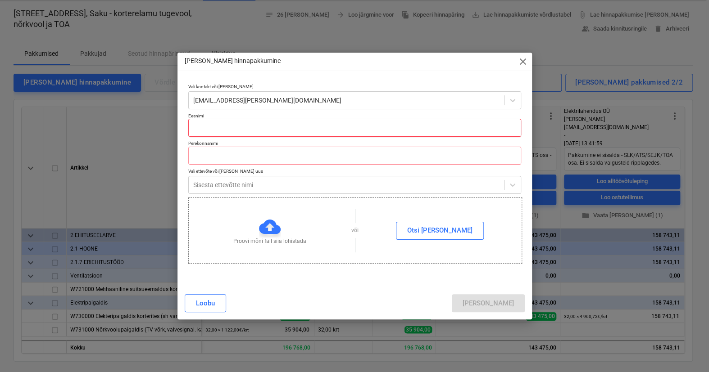
click at [241, 128] on input "text" at bounding box center [354, 128] width 333 height 18
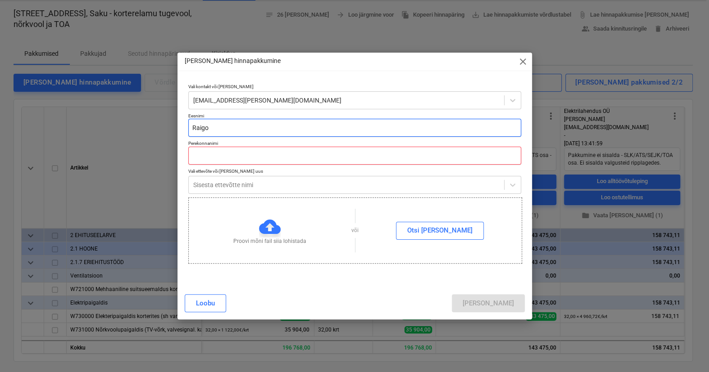
type input "Raigo"
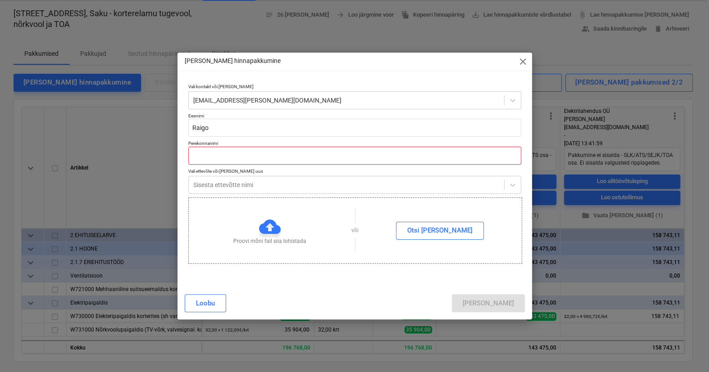
click at [217, 153] on input "text" at bounding box center [354, 156] width 333 height 18
type input "[PERSON_NAME]"
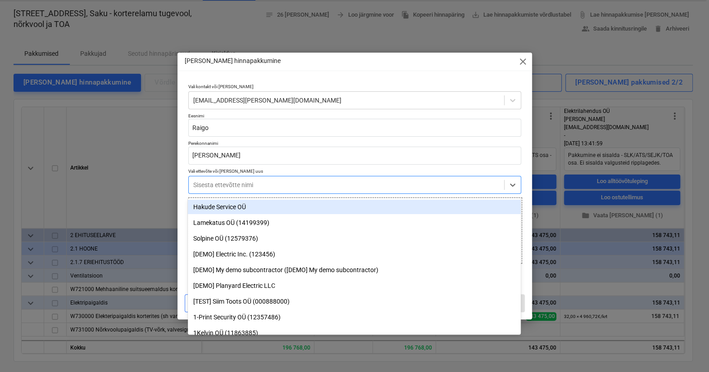
click at [223, 185] on div at bounding box center [346, 185] width 306 height 9
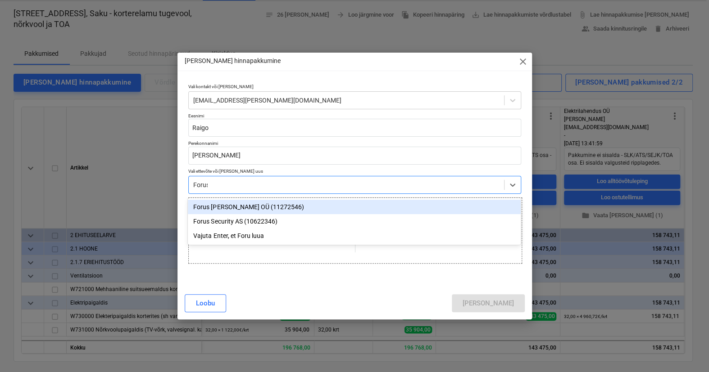
type input "Forus"
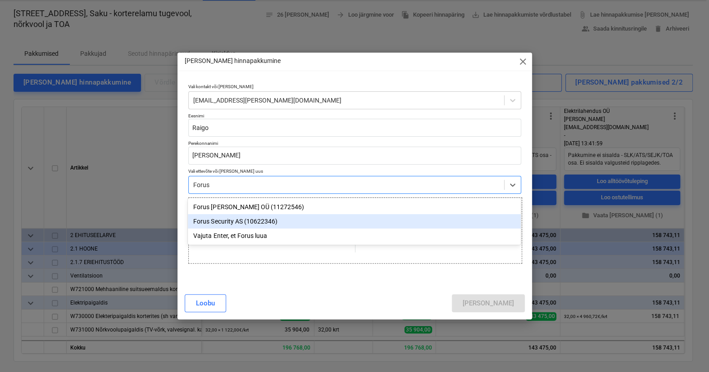
click at [217, 222] on div "Forus Security AS (10622346)" at bounding box center [354, 221] width 333 height 14
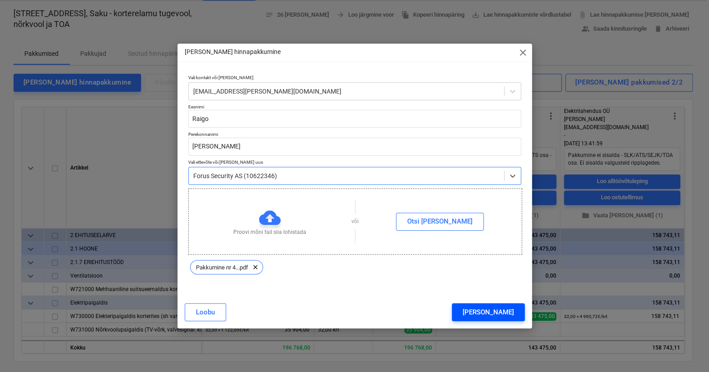
click at [498, 310] on button "[PERSON_NAME]" at bounding box center [487, 312] width 73 height 18
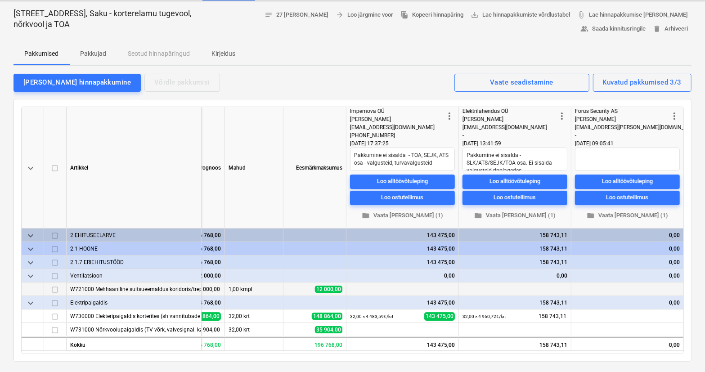
scroll to position [81, 0]
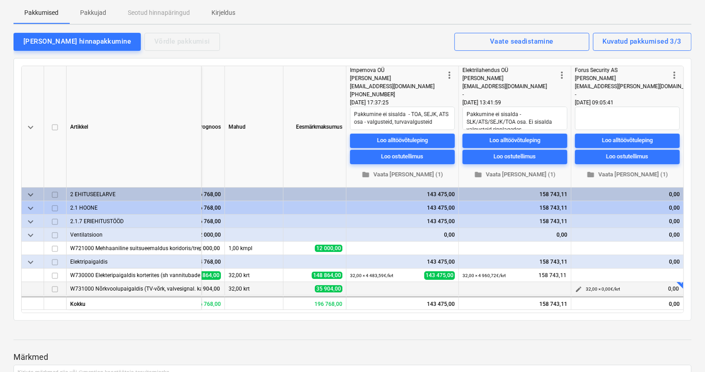
click at [580, 288] on span "edit" at bounding box center [578, 289] width 7 height 7
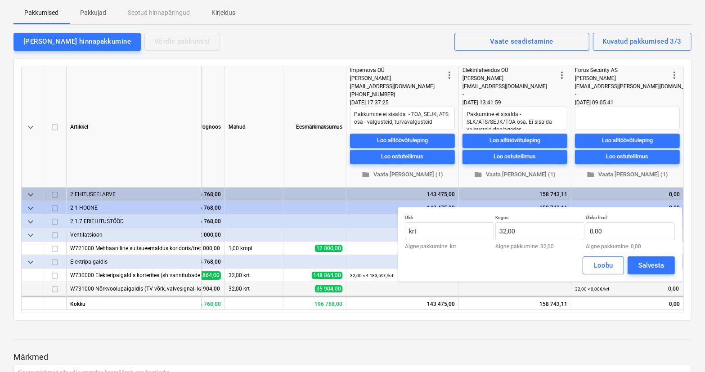
type textarea "x"
click at [600, 232] on input "text" at bounding box center [630, 231] width 89 height 18
type input "1 669,16"
click at [648, 263] on div "Salvesta" at bounding box center [652, 266] width 26 height 12
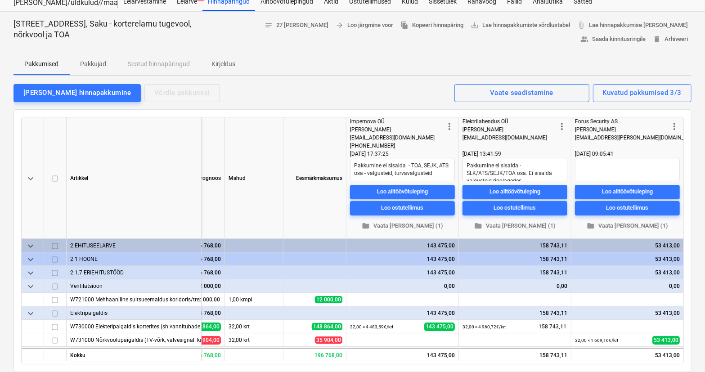
scroll to position [0, 0]
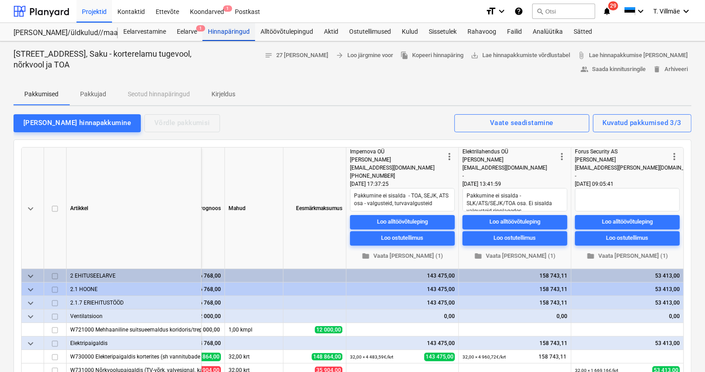
click at [231, 30] on div "Hinnapäringud" at bounding box center [229, 32] width 53 height 18
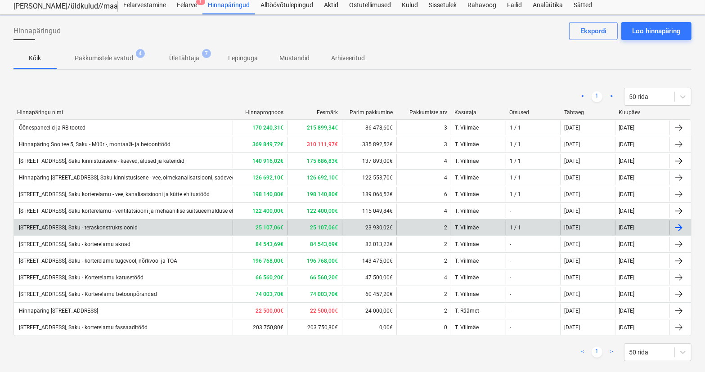
scroll to position [40, 0]
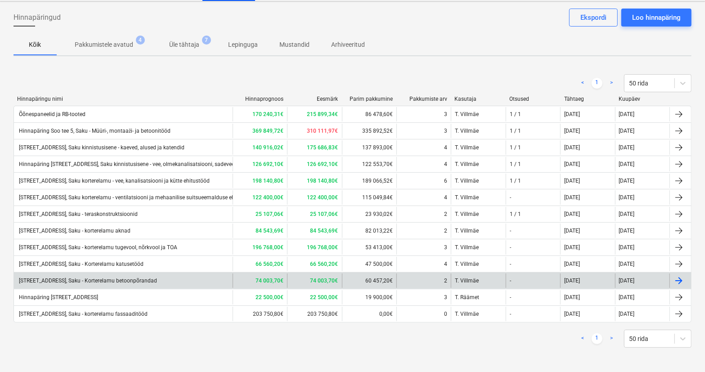
click at [126, 282] on div "[STREET_ADDRESS], Saku - Korterelamu betoonpõrandad" at bounding box center [88, 281] width 140 height 6
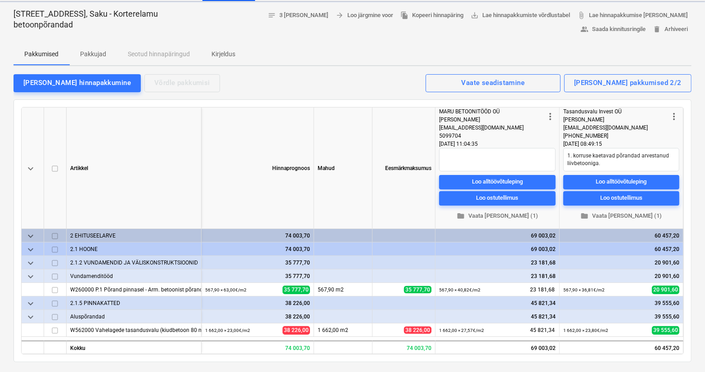
type textarea "x"
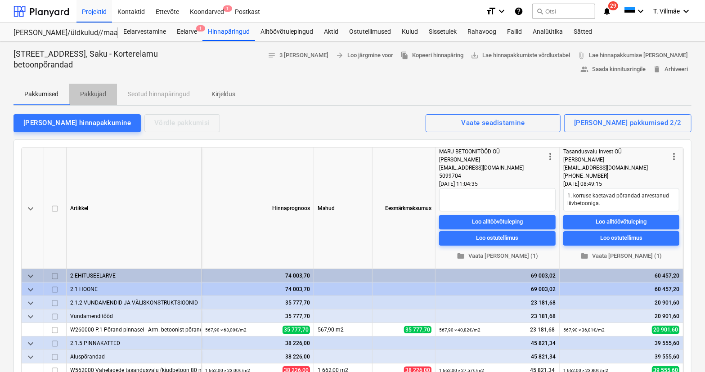
click at [87, 92] on p "Pakkujad" at bounding box center [93, 94] width 26 height 9
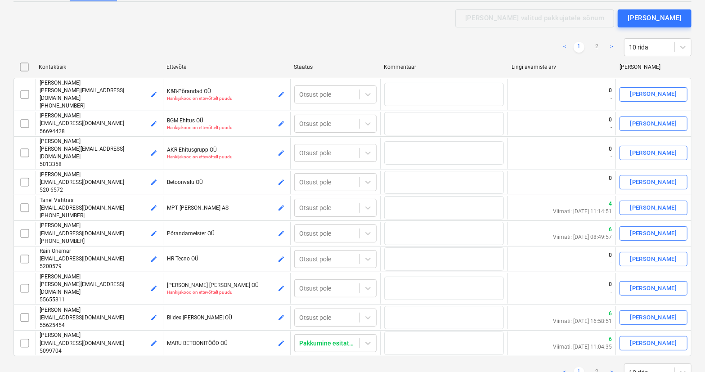
scroll to position [122, 0]
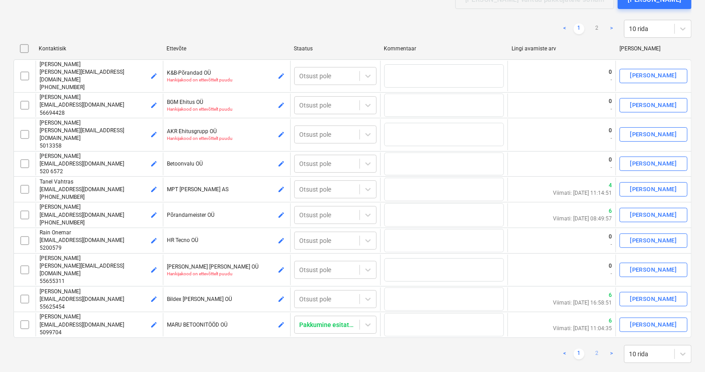
click at [595, 349] on link "2" at bounding box center [597, 354] width 11 height 11
checkbox input "false"
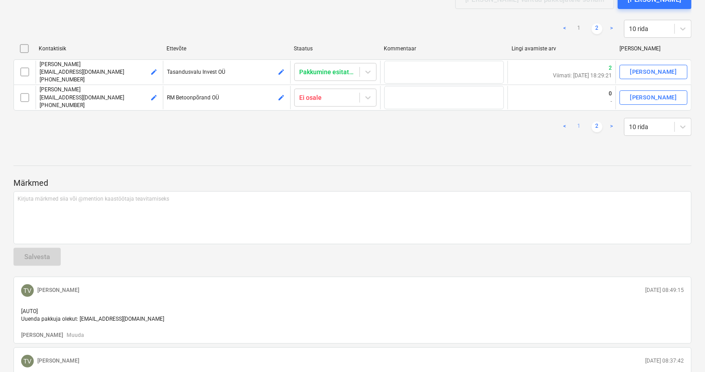
click at [579, 124] on link "1" at bounding box center [579, 127] width 11 height 11
checkbox input "false"
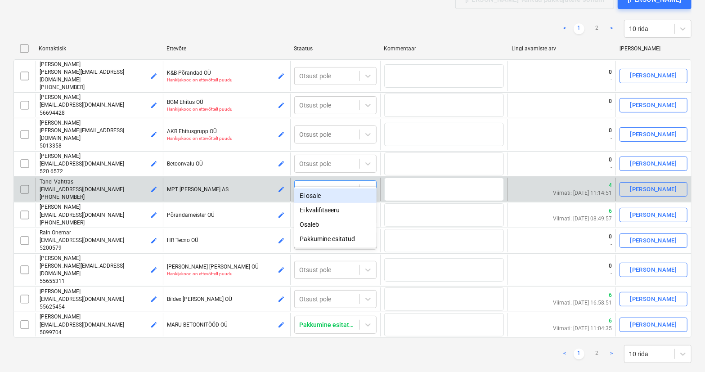
click at [366, 185] on icon at bounding box center [368, 189] width 9 height 9
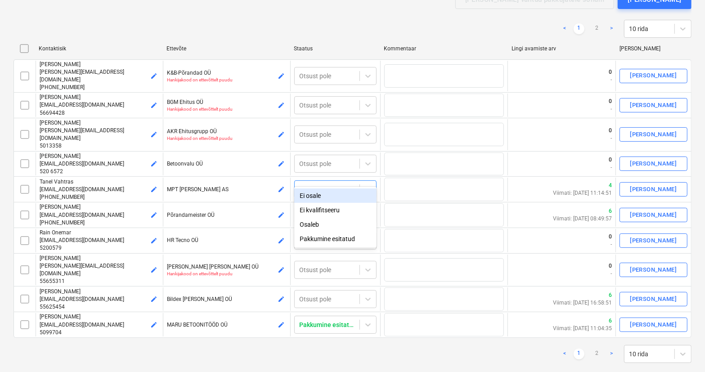
click at [327, 197] on div "Ei osale" at bounding box center [335, 196] width 82 height 14
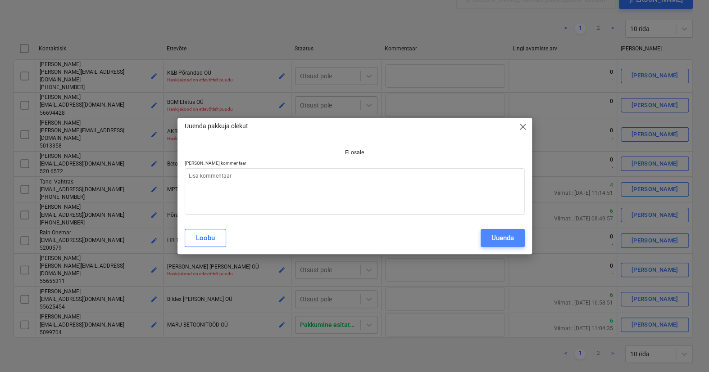
click at [504, 239] on div "Uuenda" at bounding box center [502, 238] width 23 height 12
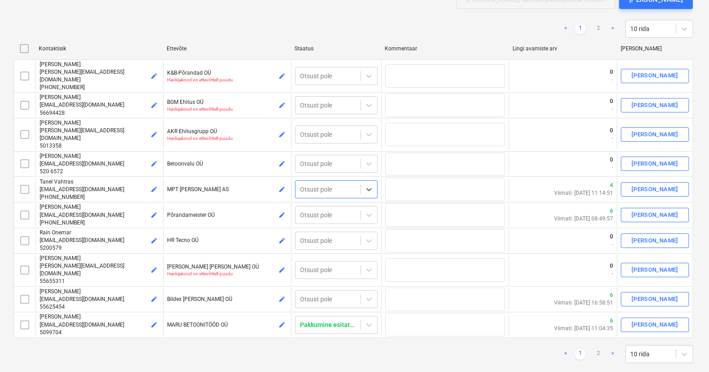
type textarea "x"
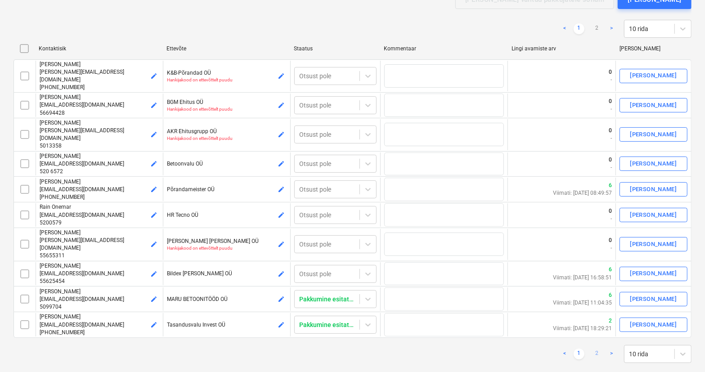
click at [596, 349] on link "2" at bounding box center [597, 354] width 11 height 11
checkbox input "false"
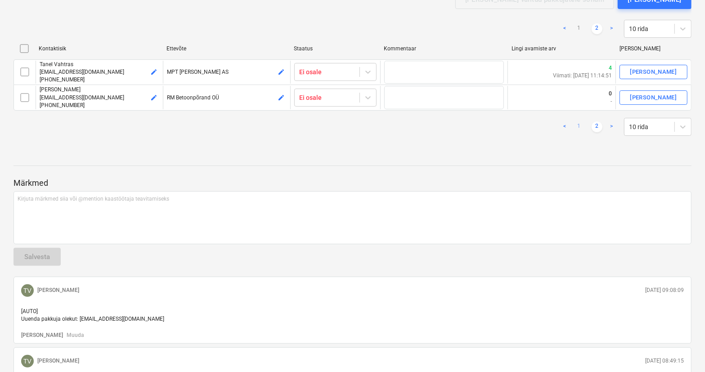
click at [578, 128] on link "1" at bounding box center [579, 127] width 11 height 11
checkbox input "false"
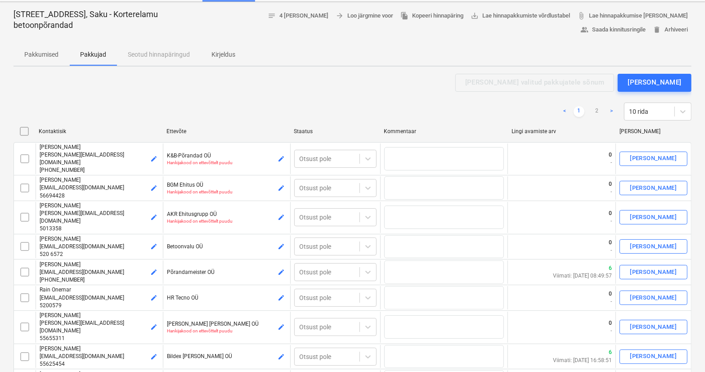
scroll to position [0, 0]
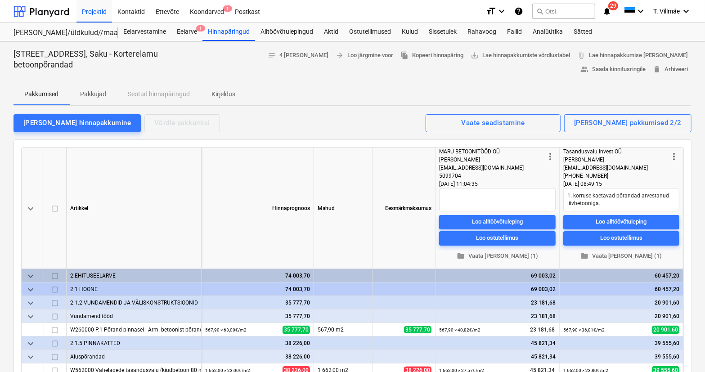
type textarea "x"
click at [209, 9] on div "Koondarved 1" at bounding box center [207, 11] width 45 height 23
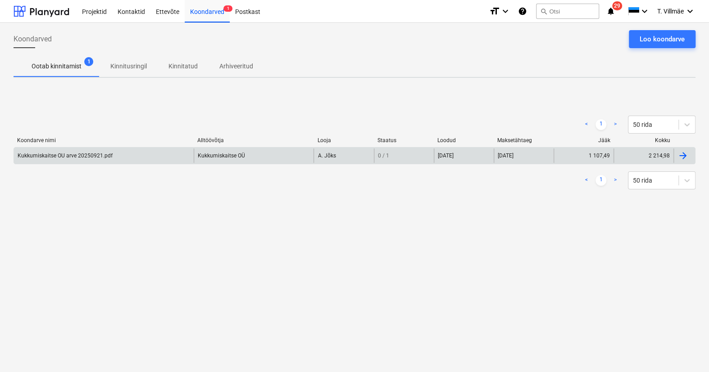
click at [43, 156] on div "Kukkumiskaitse OU arve 20250921.pdf" at bounding box center [65, 156] width 95 height 6
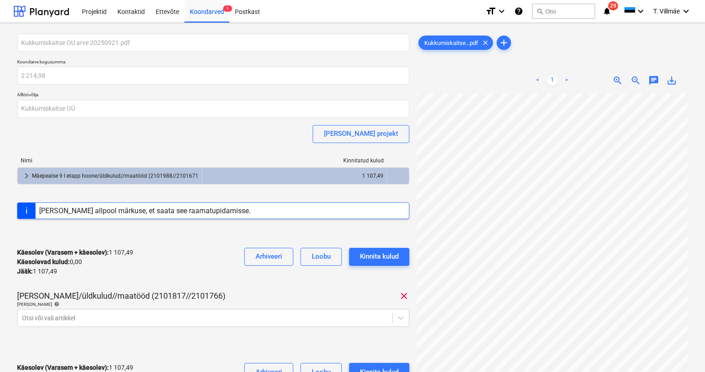
scroll to position [51, 68]
click at [252, 289] on div "Kukkumiskaitse OU arve 20250921.pdf Koondarve kogusumma 2 214,98 Alltöövõtja Ku…" at bounding box center [213, 216] width 393 height 365
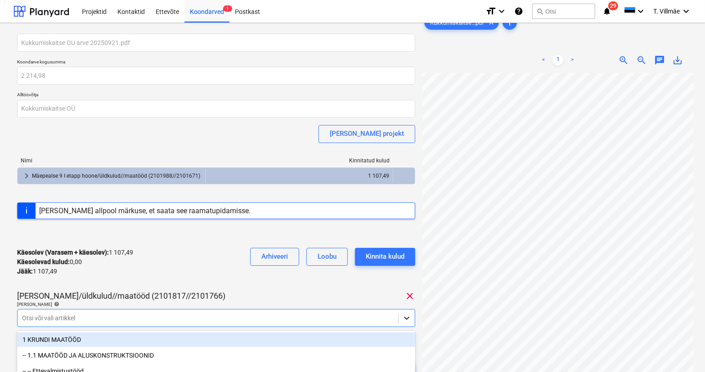
scroll to position [99, 0]
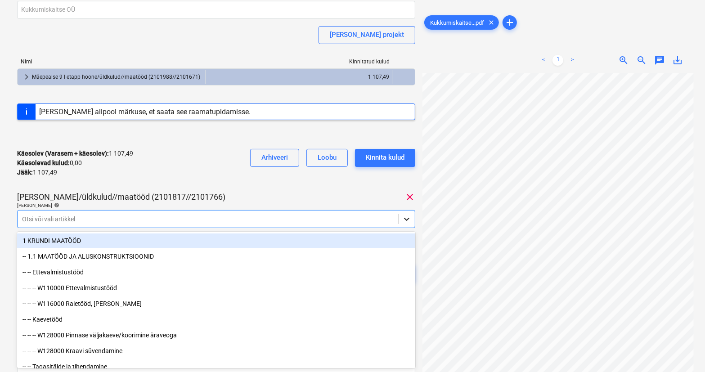
click at [407, 273] on body "Projektid Kontaktid Ettevõte Koondarved 1 Postkast format_size keyboard_arrow_d…" at bounding box center [352, 87] width 705 height 372
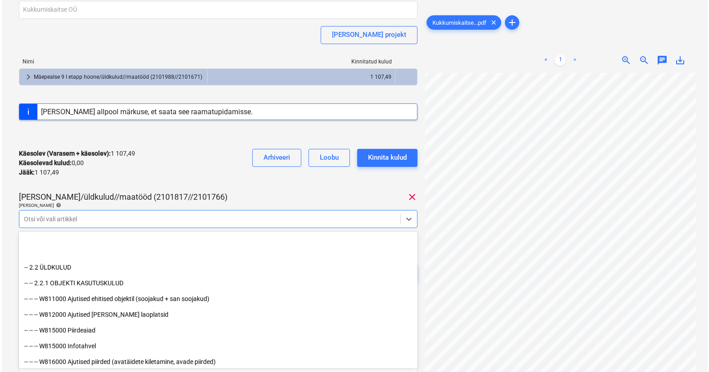
scroll to position [4706, 0]
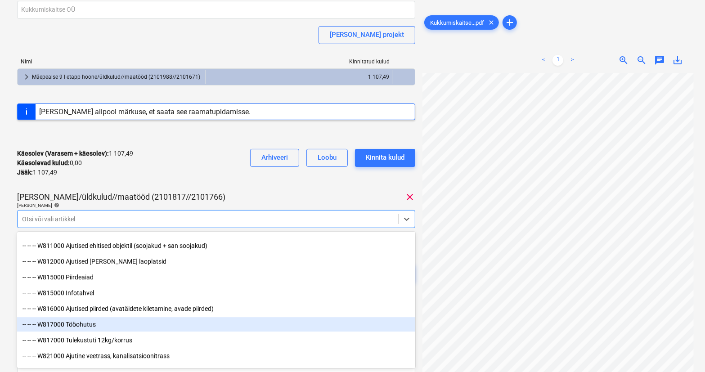
click at [100, 325] on div "-- -- -- W817000 Tööohutus" at bounding box center [216, 324] width 398 height 14
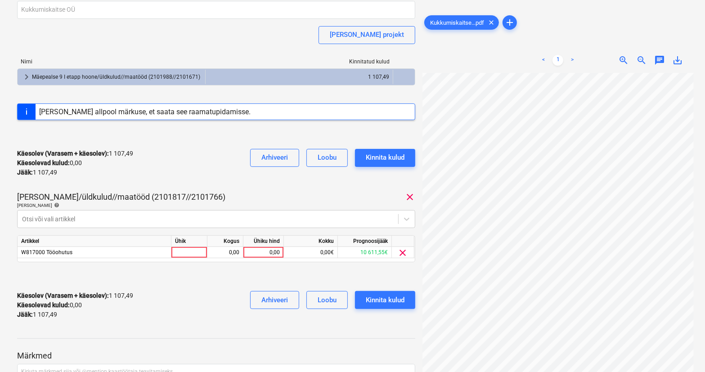
click at [169, 180] on div "Käesolev (Varasem + käesolev) : 1 107,49 Käesolevad kulud : 0,00 Jääk : 1 107,4…" at bounding box center [216, 163] width 398 height 43
click at [183, 253] on div at bounding box center [189, 252] width 36 height 11
type input "kmpl"
click at [227, 253] on div "0,00" at bounding box center [225, 252] width 28 height 11
type input "1"
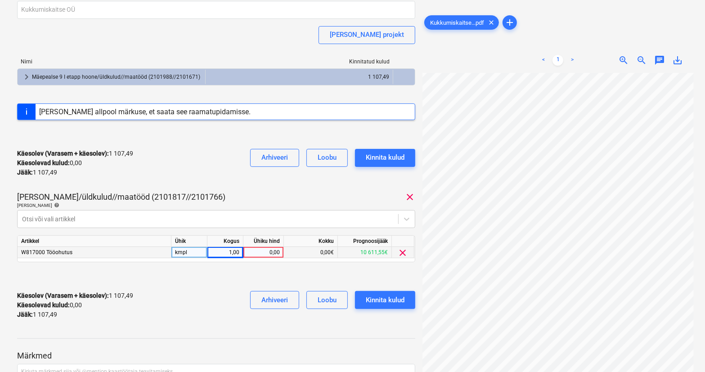
click at [265, 255] on div "0,00" at bounding box center [263, 252] width 33 height 11
type input "1107,49"
click at [203, 291] on div "Käesolev (Varasem + käesolev) : 1 107,49 Käesolevad kulud : 0,00 Jääk : 1 107,4…" at bounding box center [216, 305] width 398 height 43
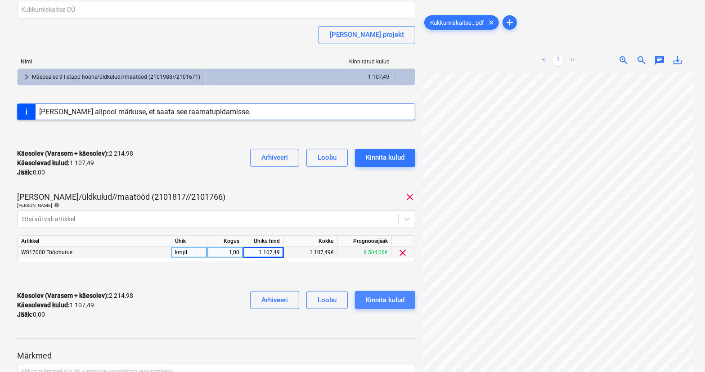
click at [385, 306] on div "Kinnita kulud" at bounding box center [385, 300] width 39 height 12
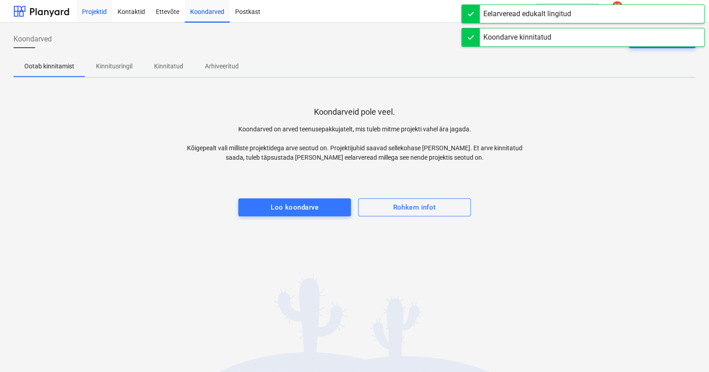
click at [89, 15] on div "Projektid" at bounding box center [95, 11] width 36 height 23
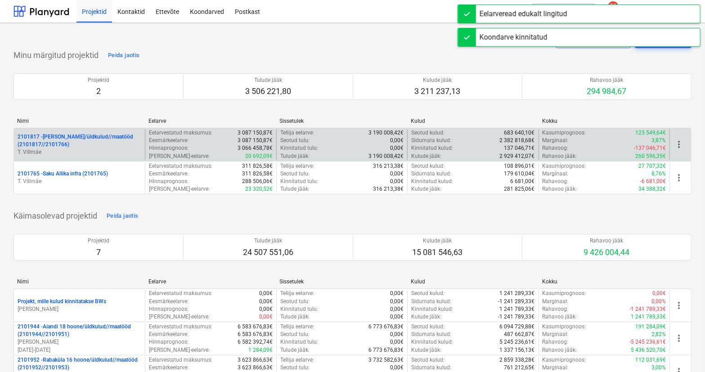
click at [78, 138] on p "2101817 - [PERSON_NAME]/üldkulud//maatööd (2101817//2101766)" at bounding box center [80, 140] width 124 height 15
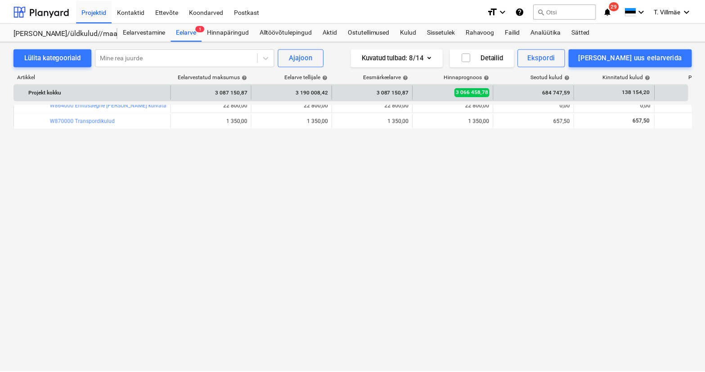
scroll to position [3040, 0]
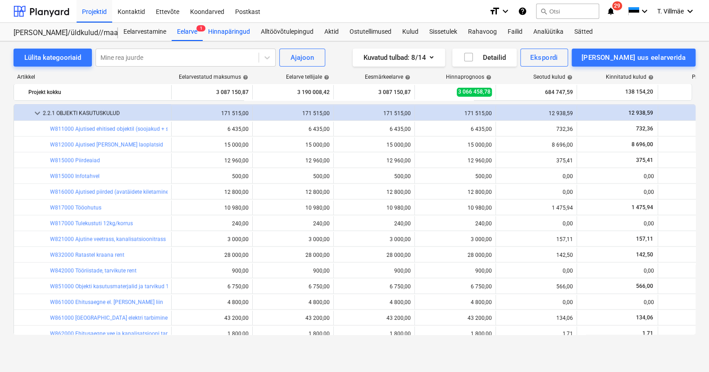
click at [237, 26] on div "Hinnapäringud" at bounding box center [229, 32] width 53 height 18
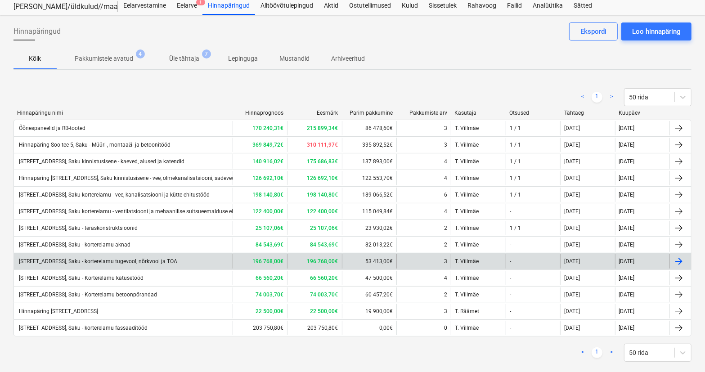
scroll to position [40, 0]
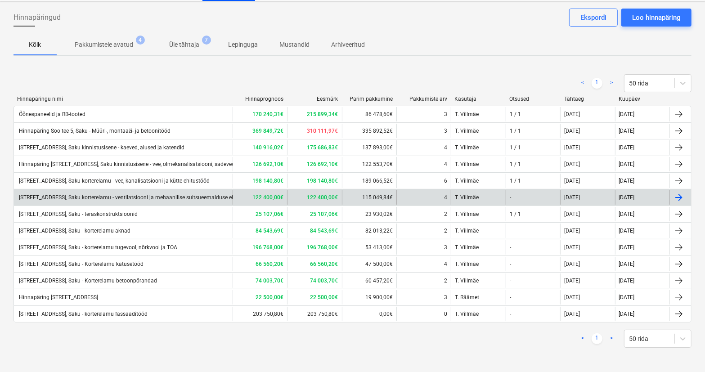
click at [133, 195] on div "[STREET_ADDRESS], Saku korterelamu - ventilatsiooni ja mehaanilise suitsueemald…" at bounding box center [137, 197] width 238 height 6
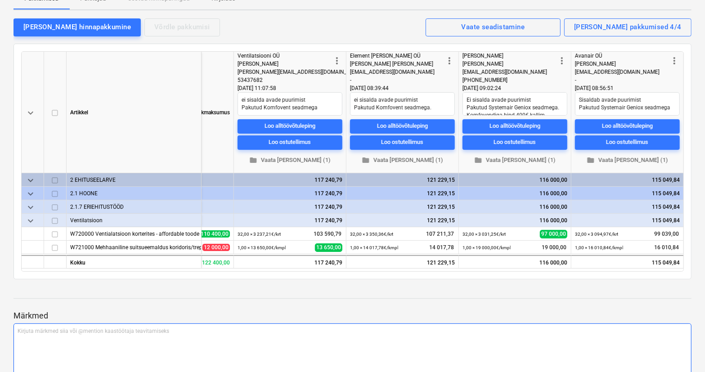
scroll to position [81, 0]
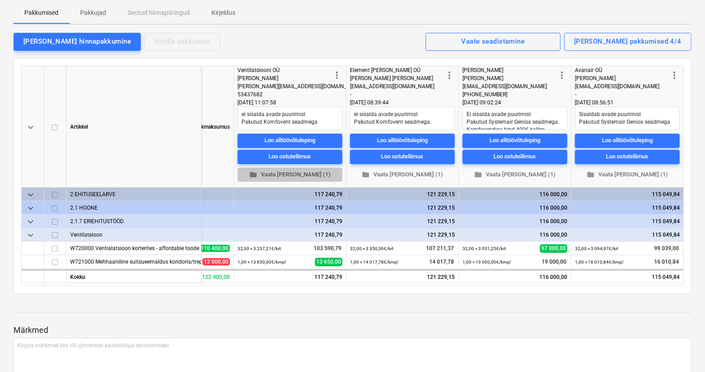
click at [292, 172] on span "folder Vaata [PERSON_NAME] (1)" at bounding box center [290, 174] width 98 height 10
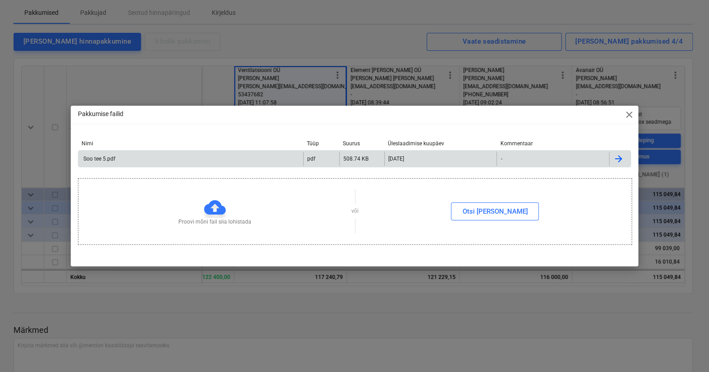
click at [104, 158] on div "Soo tee 5.pdf" at bounding box center [98, 159] width 33 height 6
drag, startPoint x: 630, startPoint y: 111, endPoint x: 693, endPoint y: 105, distance: 63.3
click at [630, 111] on span "close" at bounding box center [628, 114] width 11 height 11
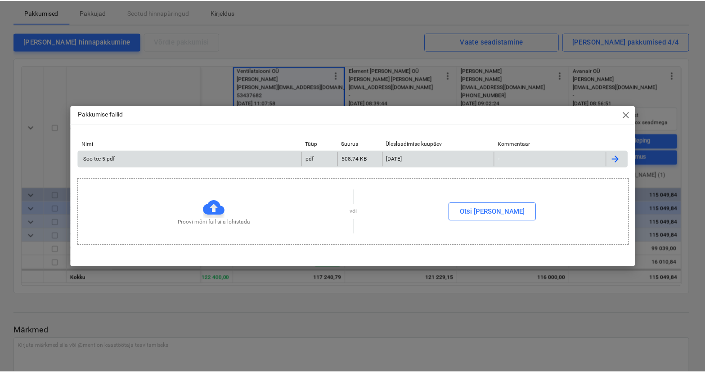
scroll to position [0, 199]
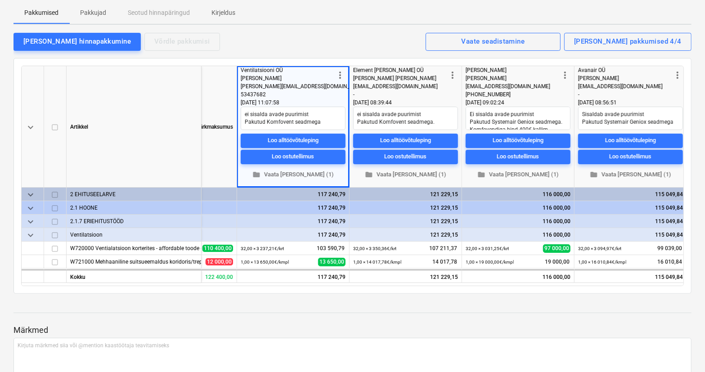
click at [376, 47] on div "[PERSON_NAME] hinnapakkumine Võrdle pakkumisi Kuvatud pakkumised 4/4 Vaate sead…" at bounding box center [353, 41] width 678 height 19
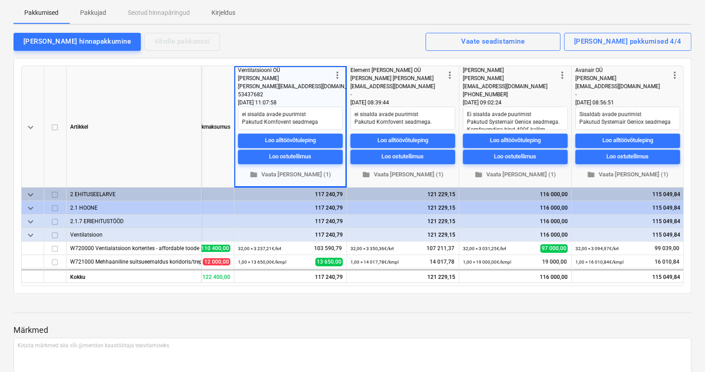
scroll to position [0, 202]
click at [408, 173] on span "folder Vaata [PERSON_NAME] (1)" at bounding box center [403, 174] width 98 height 10
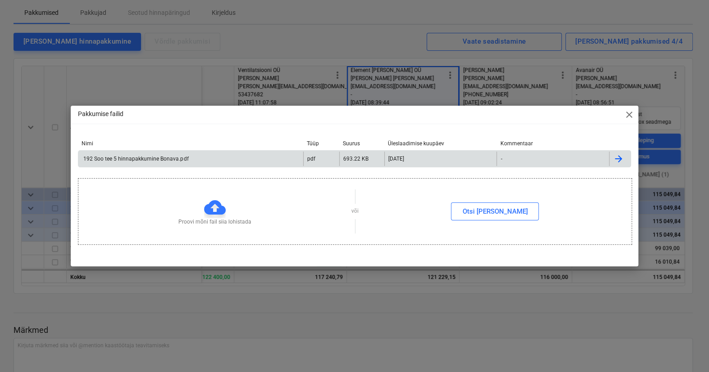
click at [120, 160] on div "192 Soo tee 5 hinnapakkumine Bonava.pdf" at bounding box center [135, 159] width 106 height 6
click at [626, 113] on span "close" at bounding box center [628, 114] width 11 height 11
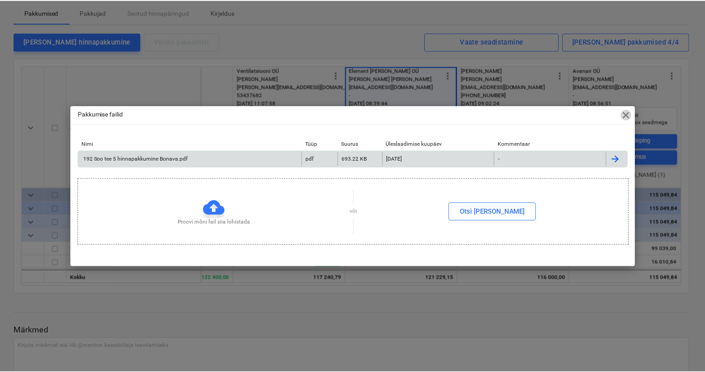
scroll to position [0, 199]
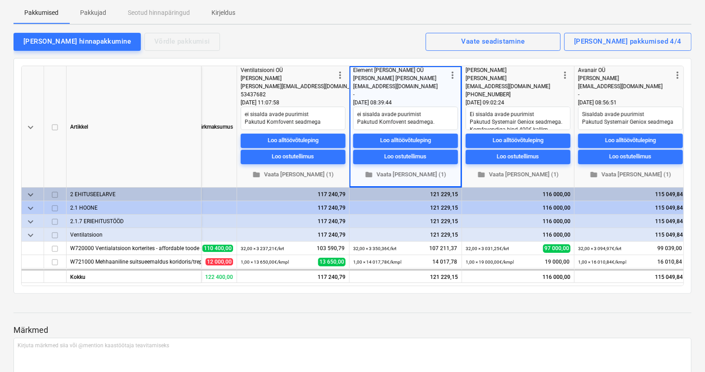
click at [415, 59] on div "keyboard_arrow_down [PERSON_NAME] Eesmärkmaksumus more_vert Ventilatsiooni OÜ […" at bounding box center [353, 176] width 678 height 236
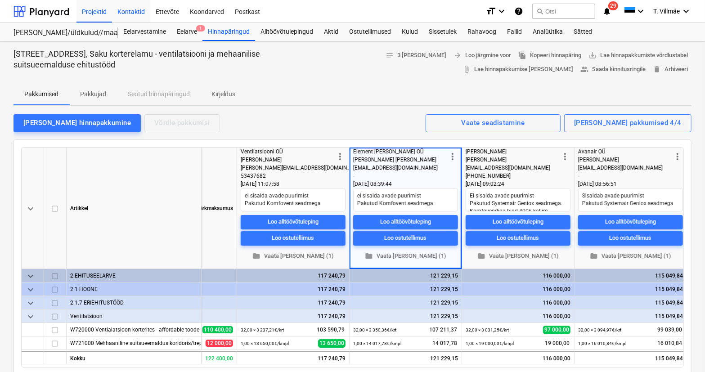
scroll to position [0, 0]
click at [292, 35] on div "Alltöövõtulepingud" at bounding box center [286, 32] width 63 height 18
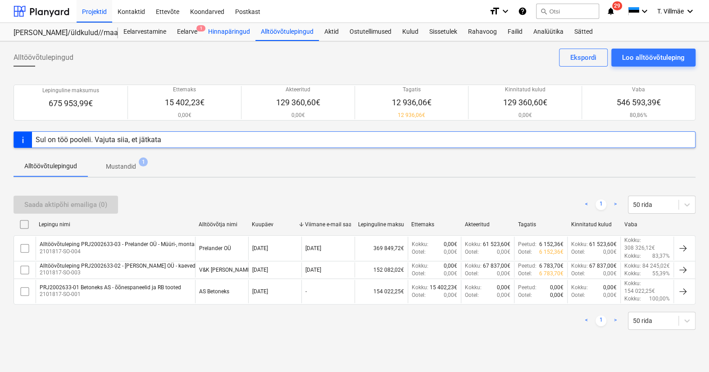
click at [213, 34] on div "Hinnapäringud" at bounding box center [229, 32] width 53 height 18
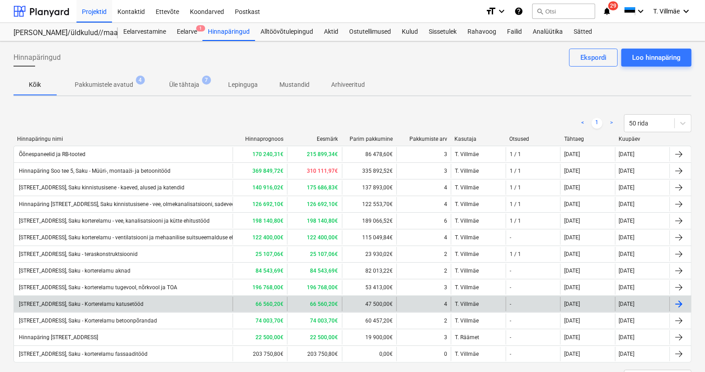
click at [108, 303] on div "[STREET_ADDRESS], Saku - Korterelamu katusetööd" at bounding box center [81, 304] width 126 height 6
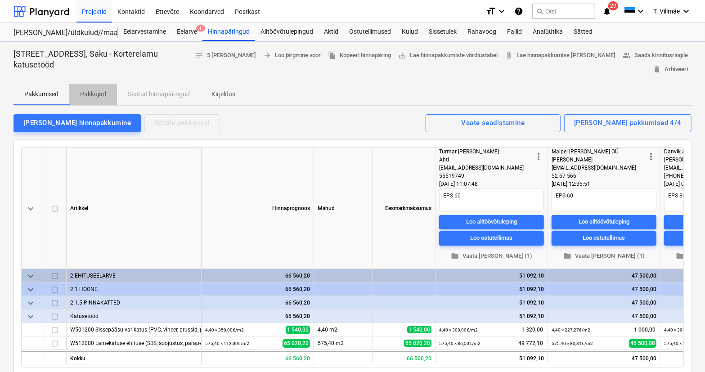
click at [86, 96] on p "Pakkujad" at bounding box center [93, 94] width 26 height 9
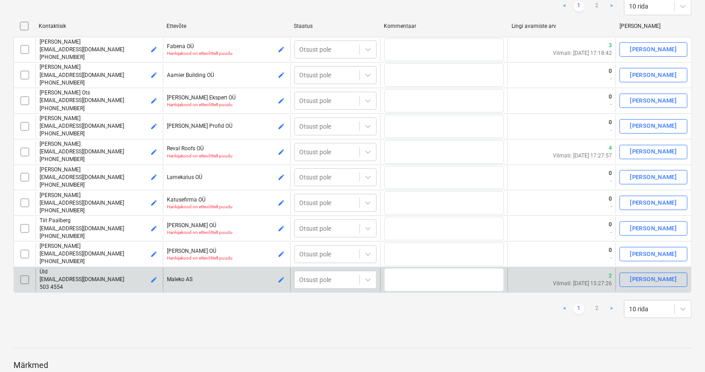
scroll to position [163, 0]
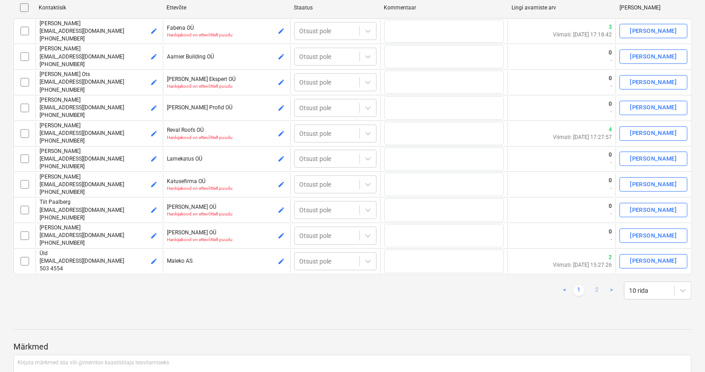
click at [594, 289] on link "2" at bounding box center [597, 290] width 11 height 11
type textarea "x"
checkbox input "false"
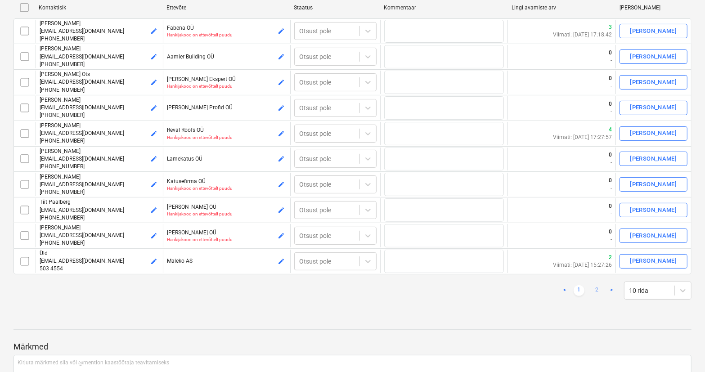
checkbox input "false"
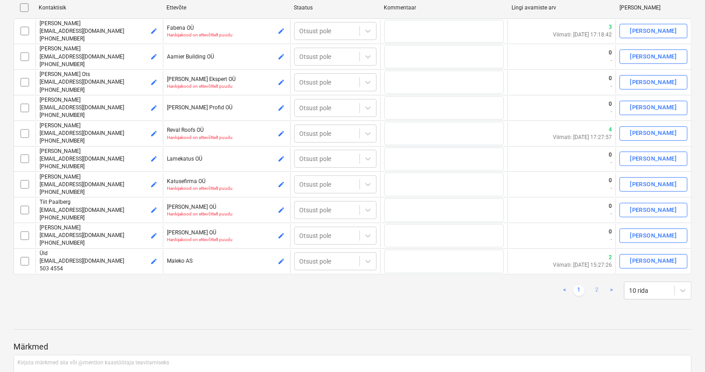
checkbox input "false"
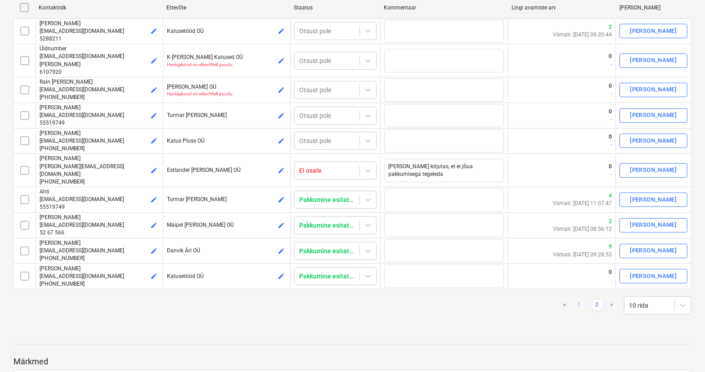
click at [577, 300] on link "1" at bounding box center [579, 305] width 11 height 11
checkbox input "false"
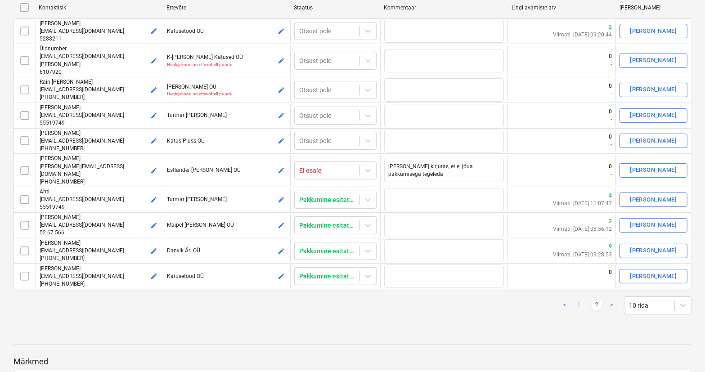
checkbox input "false"
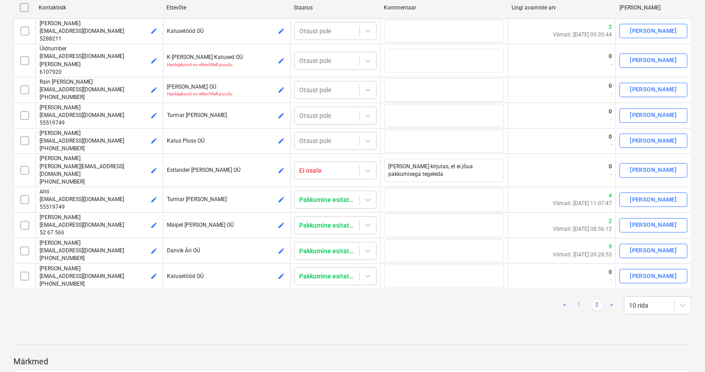
checkbox input "false"
